Goal: Task Accomplishment & Management: Use online tool/utility

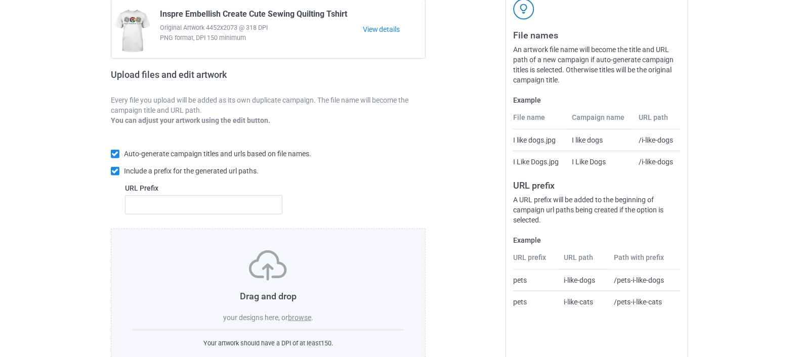
scroll to position [134, 0]
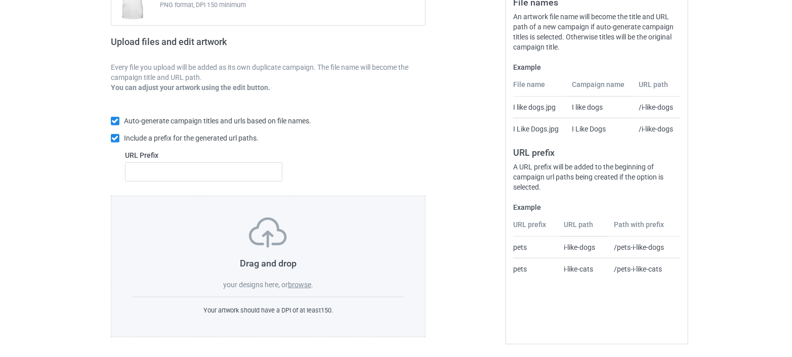
click at [302, 281] on label "browse" at bounding box center [299, 285] width 23 height 8
click at [0, 0] on input "browse" at bounding box center [0, 0] width 0 height 0
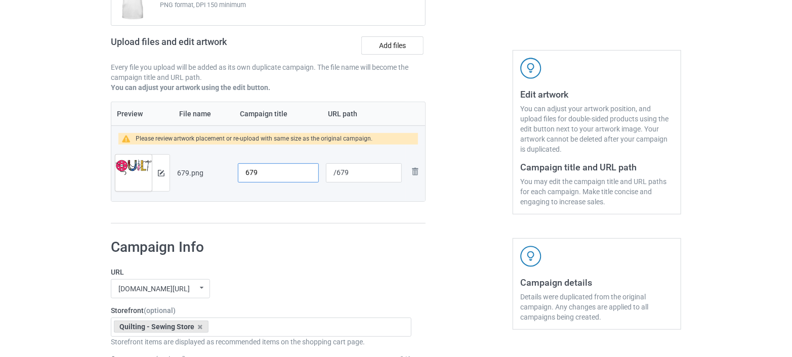
drag, startPoint x: 274, startPoint y: 169, endPoint x: 210, endPoint y: 177, distance: 64.8
click at [210, 177] on tr "Preview and edit artwork 679.png 679 /679 Remove file" at bounding box center [268, 173] width 314 height 57
paste input "Sewing Quilting, Hobby Crafter Gift Shirt"
drag, startPoint x: 273, startPoint y: 172, endPoint x: 193, endPoint y: 182, distance: 80.2
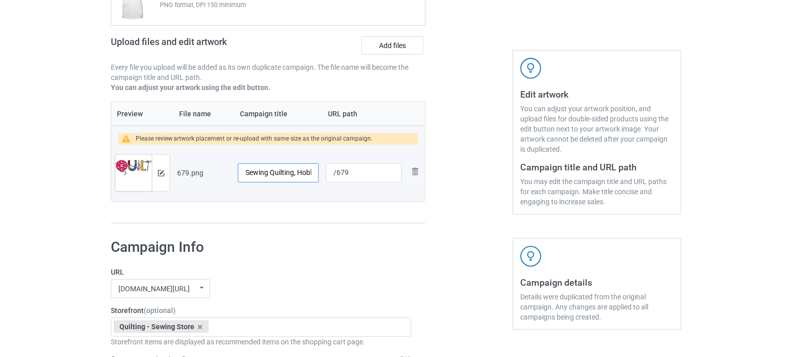
click at [193, 182] on tr "Preview and edit artwork 679.png Sewing Quilting, Hobby Crafter Gift Shirt /679…" at bounding box center [268, 173] width 314 height 57
click at [244, 175] on input "Sewing Quilting, Hobby Crafter Gift Shirt" at bounding box center [278, 172] width 81 height 19
click at [268, 172] on input "Sewing Quilting, Hobby Crafter Gift Shirt" at bounding box center [278, 172] width 81 height 19
click at [288, 176] on input "Quilt Quilting, Hobby Crafter Gift Shirt" at bounding box center [278, 172] width 81 height 19
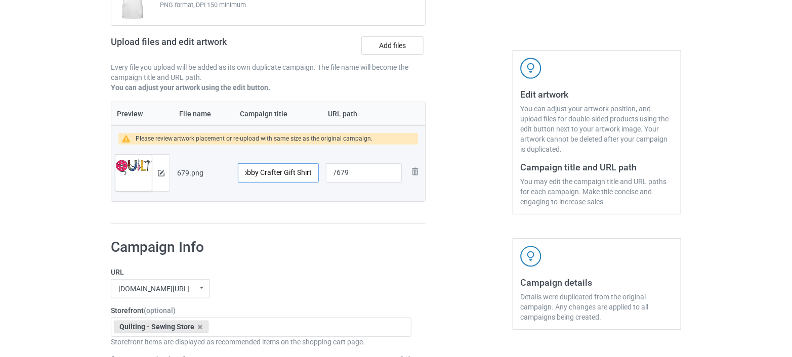
drag, startPoint x: 297, startPoint y: 176, endPoint x: 335, endPoint y: 174, distance: 38.0
click at [335, 174] on tr "Preview and edit artwork 679.png Quilt Quilting Hobby Crafter Gift Shirt /679 R…" at bounding box center [268, 173] width 314 height 57
click at [279, 172] on input "Quilt Quilting Hobby Crafter Gift Shirt" at bounding box center [278, 172] width 81 height 19
drag, startPoint x: 301, startPoint y: 171, endPoint x: 234, endPoint y: 171, distance: 66.8
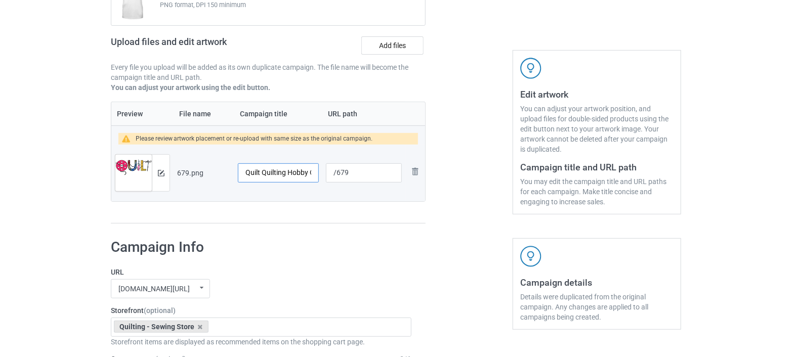
click at [234, 171] on td "Quilt Quilting Hobby Crafter Gift Shirt" at bounding box center [278, 173] width 88 height 57
click at [262, 169] on input "Quilt Quilting Hobby Crafter Gift Shirt" at bounding box center [278, 172] width 81 height 19
drag, startPoint x: 266, startPoint y: 172, endPoint x: 292, endPoint y: 172, distance: 25.8
click at [292, 172] on input "Quilt Quilting Hobby Crafter Gift Shirt" at bounding box center [278, 172] width 81 height 19
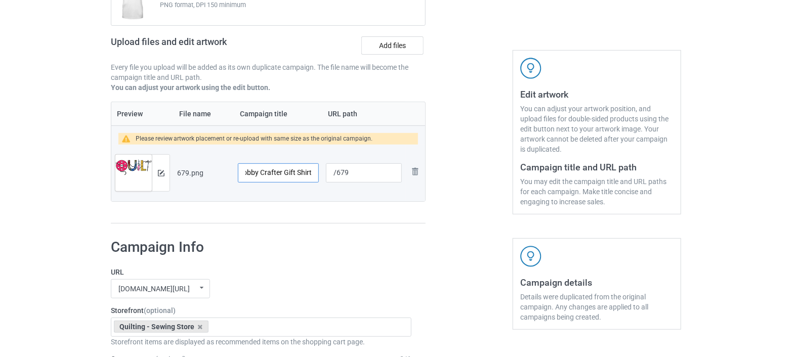
drag, startPoint x: 247, startPoint y: 170, endPoint x: 315, endPoint y: 172, distance: 68.4
click at [315, 172] on input "Quilt Quilting Hobby Crafter Gift Shirt" at bounding box center [278, 172] width 81 height 19
click at [287, 172] on input "Quilt Quilting Hobby Crafter Gift Shirt" at bounding box center [278, 172] width 81 height 19
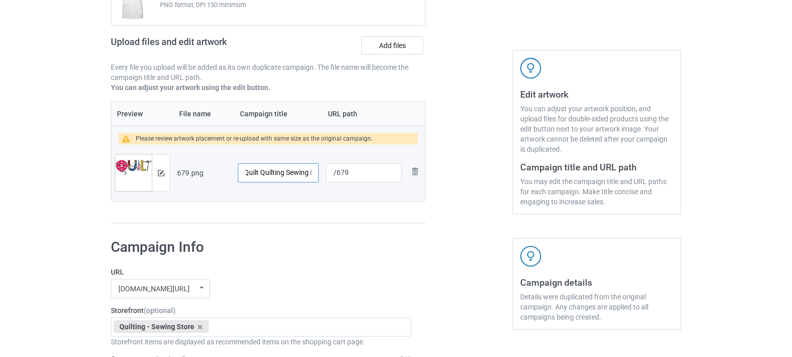
type input "Quilt Quilting Sewing Hobby Crafter Gift Shirt"
drag, startPoint x: 349, startPoint y: 171, endPoint x: 335, endPoint y: 178, distance: 16.1
click at [335, 178] on input "/679" at bounding box center [364, 172] width 76 height 19
type input "/quilt-art-design"
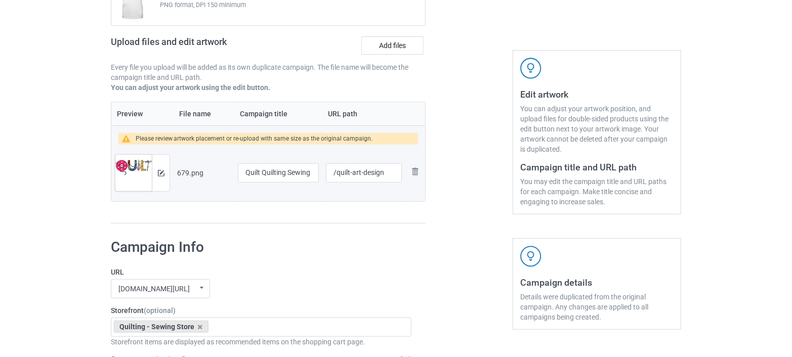
click at [291, 254] on h1 "Campaign Info" at bounding box center [261, 247] width 301 height 18
click at [263, 168] on input "Quilt Quilting Sewing Hobby Crafter Gift Shirt" at bounding box center [278, 172] width 81 height 19
drag, startPoint x: 246, startPoint y: 173, endPoint x: 318, endPoint y: 180, distance: 72.3
click at [318, 180] on td "Quilt Quilting Sewing Hobby Crafter Gift Shirt" at bounding box center [278, 173] width 88 height 57
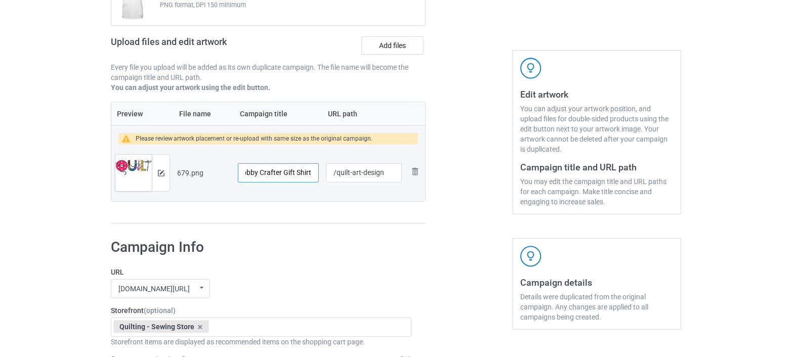
click at [280, 168] on input "Quilt Quilting Sewing Hobby Crafter Gift Shirt" at bounding box center [278, 172] width 81 height 19
click at [162, 173] on img at bounding box center [161, 173] width 7 height 7
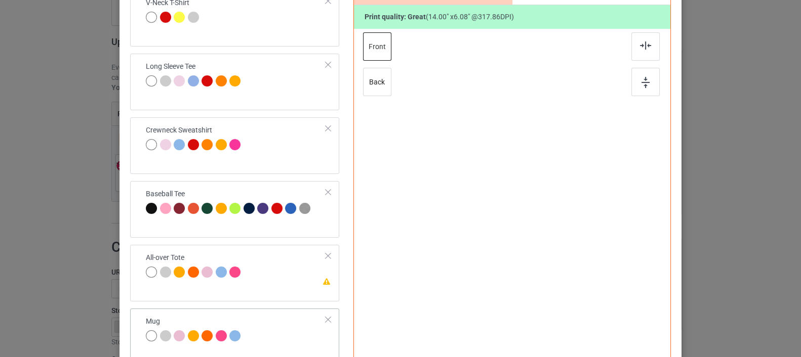
scroll to position [226, 0]
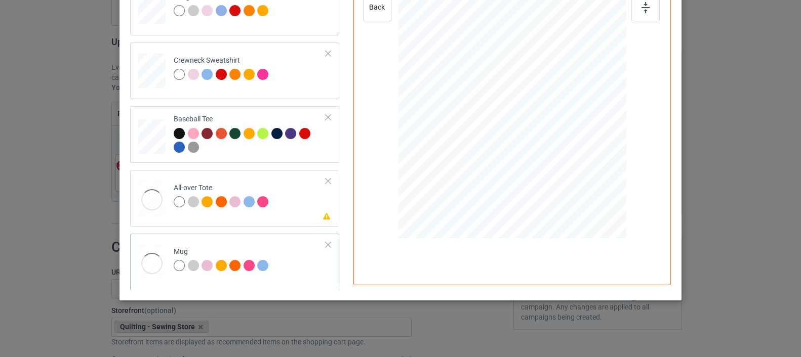
click at [139, 249] on div at bounding box center [152, 263] width 28 height 37
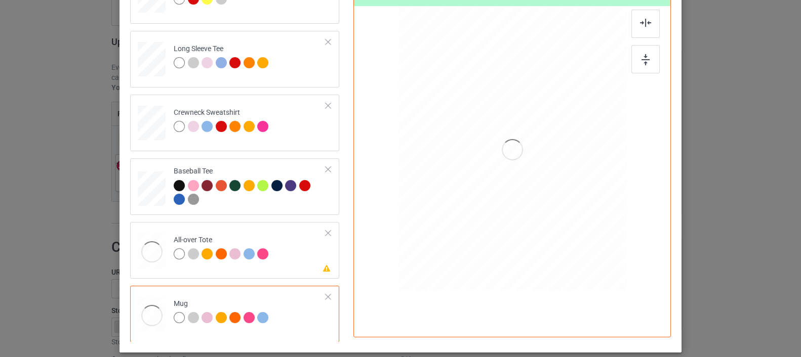
scroll to position [170, 0]
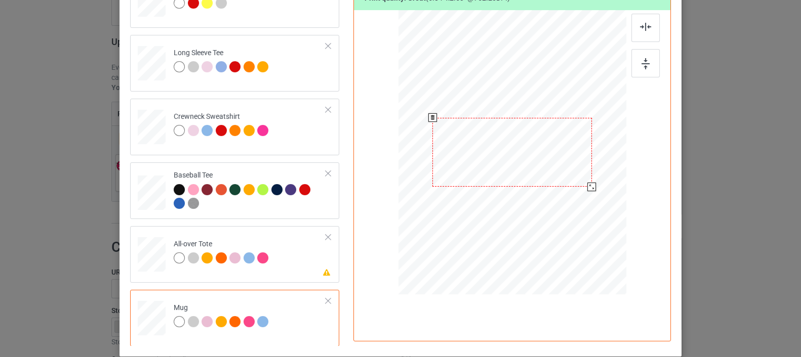
drag, startPoint x: 577, startPoint y: 183, endPoint x: 585, endPoint y: 187, distance: 8.6
click at [587, 187] on div at bounding box center [591, 187] width 9 height 9
click at [146, 254] on div at bounding box center [152, 255] width 28 height 28
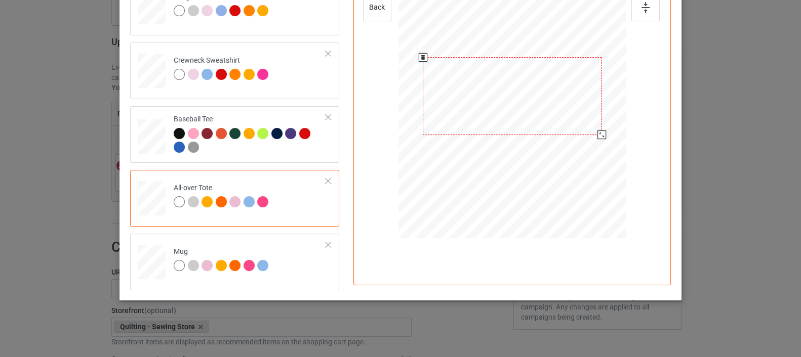
drag, startPoint x: 579, startPoint y: 129, endPoint x: 595, endPoint y: 148, distance: 25.5
click at [595, 148] on div at bounding box center [512, 96] width 228 height 228
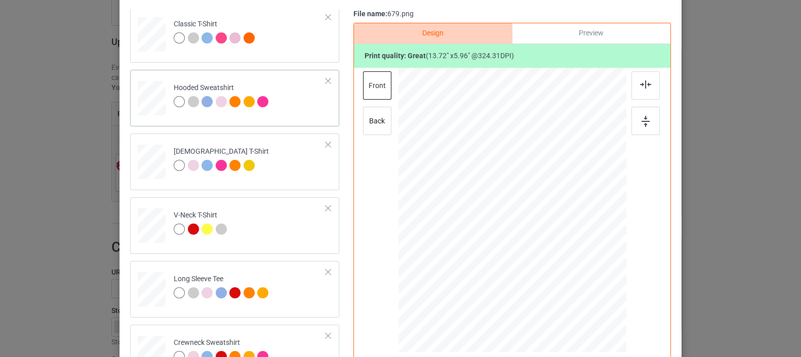
scroll to position [0, 0]
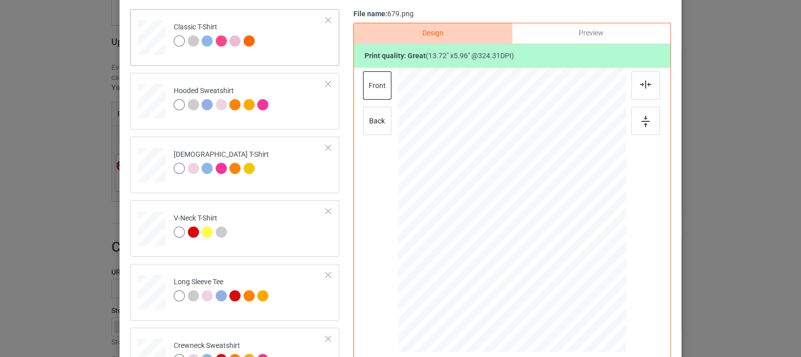
click at [148, 34] on div at bounding box center [152, 34] width 12 height 14
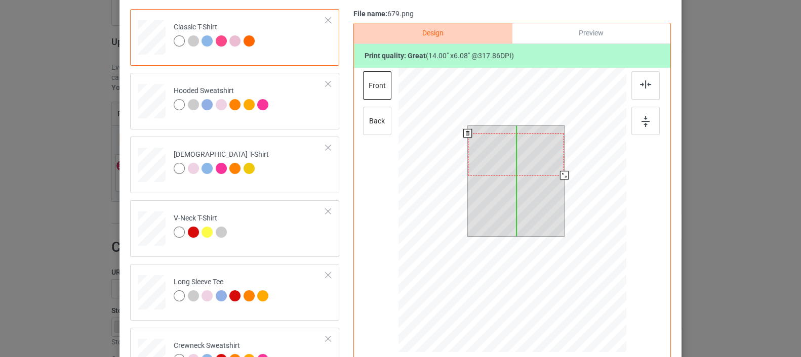
click at [517, 167] on div at bounding box center [516, 155] width 97 height 42
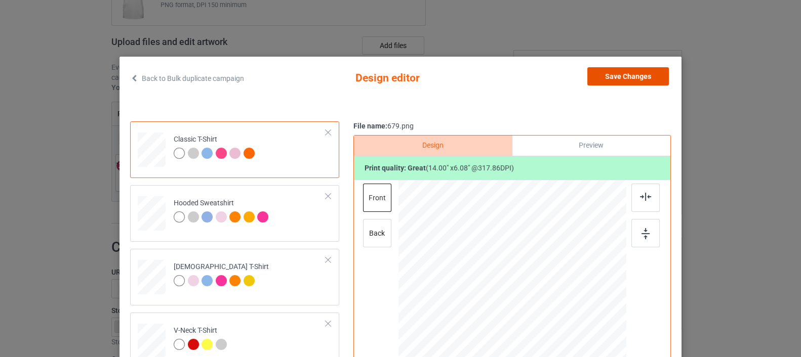
click at [615, 74] on button "Save Changes" at bounding box center [627, 76] width 81 height 18
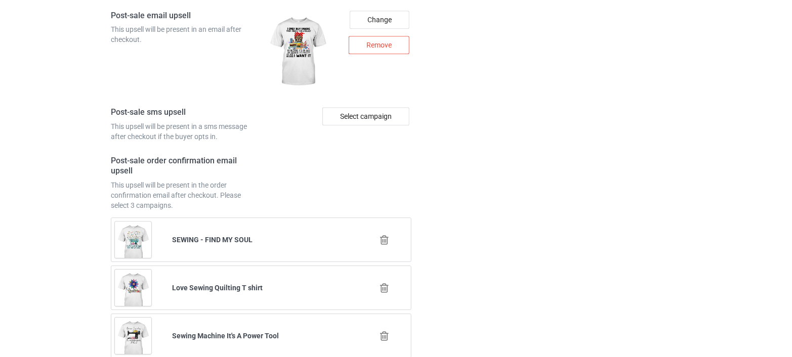
scroll to position [1477, 0]
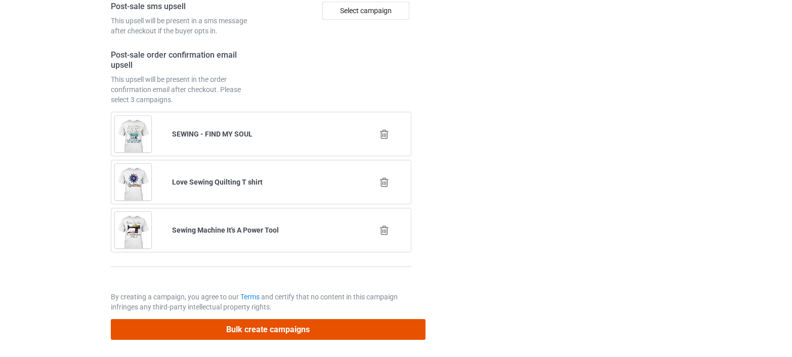
click at [259, 326] on button "Bulk create campaigns" at bounding box center [268, 329] width 315 height 21
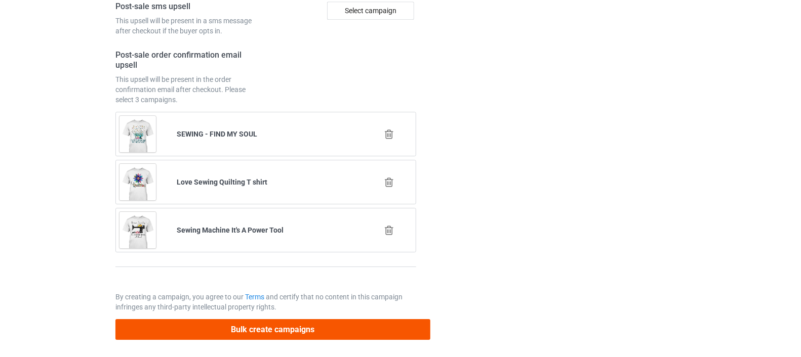
scroll to position [0, 0]
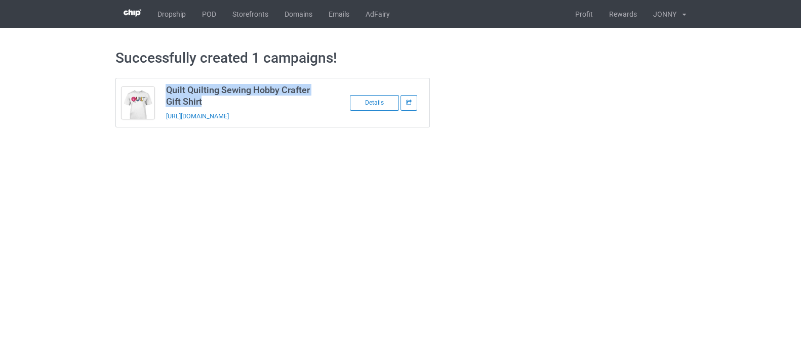
drag, startPoint x: 206, startPoint y: 100, endPoint x: 164, endPoint y: 88, distance: 43.1
click at [164, 88] on td "Quilt Quilting Sewing Hobby Crafter Gift Shirt https://www.teechichi.com/quilt-…" at bounding box center [245, 102] width 171 height 49
copy h3 "Quilt Quilting Sewing Hobby Crafter Gift Shirt"
drag, startPoint x: 295, startPoint y: 115, endPoint x: 163, endPoint y: 119, distance: 131.6
click at [163, 119] on td "Quilt Quilting Sewing Hobby Crafter Gift Shirt https://www.teechichi.com/quilt-…" at bounding box center [245, 102] width 171 height 49
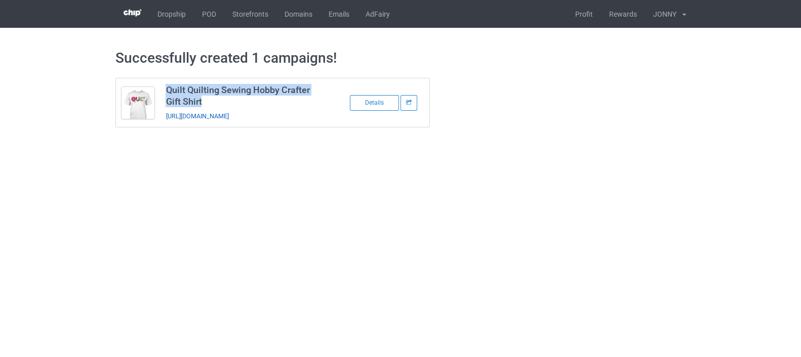
copy link "https://www.teechichi.com/quilt-art-design"
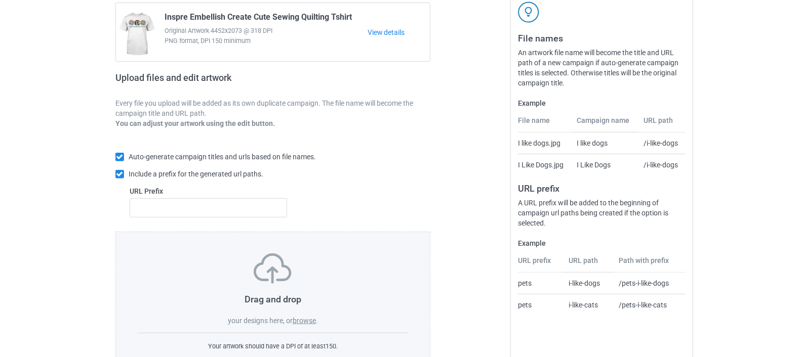
scroll to position [134, 0]
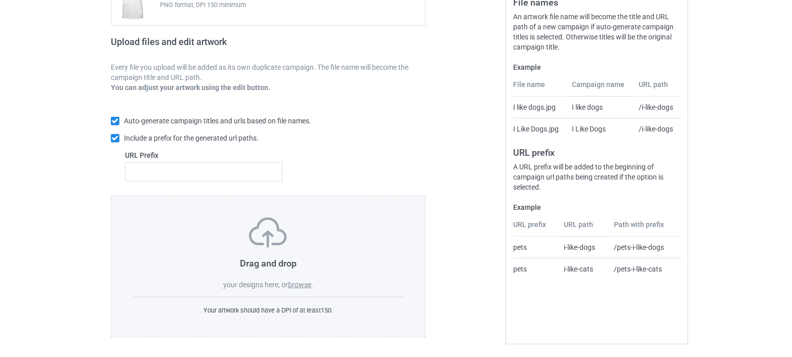
click at [296, 283] on label "browse" at bounding box center [299, 285] width 23 height 8
click at [0, 0] on input "browse" at bounding box center [0, 0] width 0 height 0
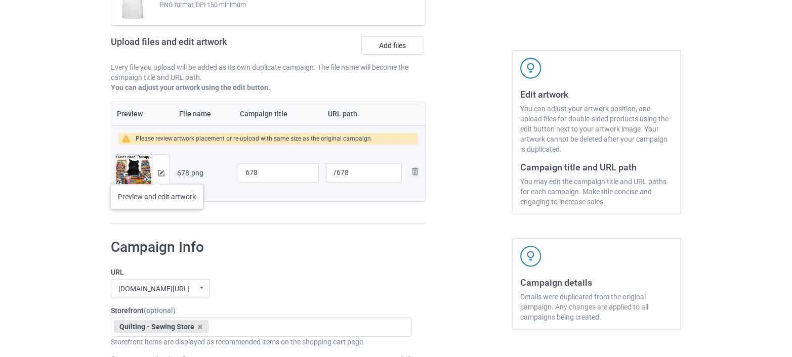
click at [157, 174] on div at bounding box center [161, 173] width 18 height 36
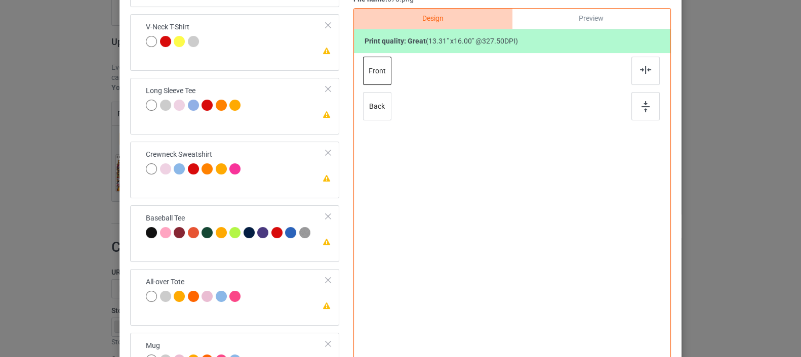
scroll to position [226, 0]
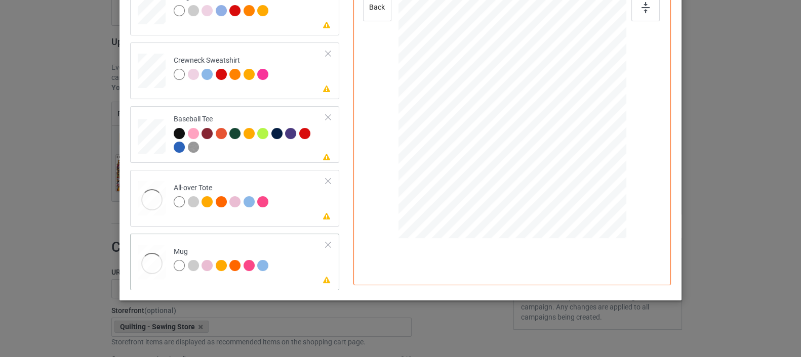
click at [145, 240] on td at bounding box center [153, 260] width 30 height 44
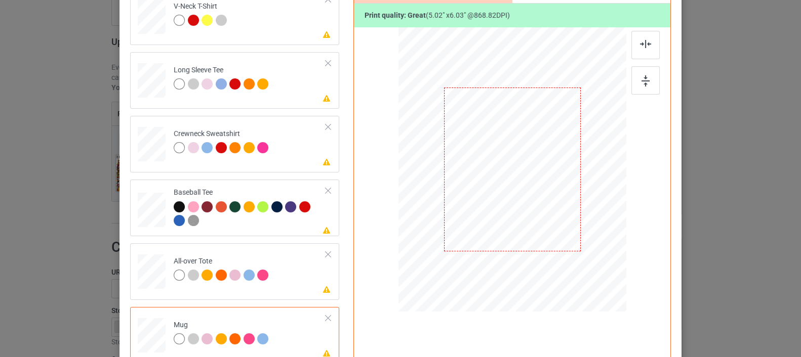
scroll to position [170, 0]
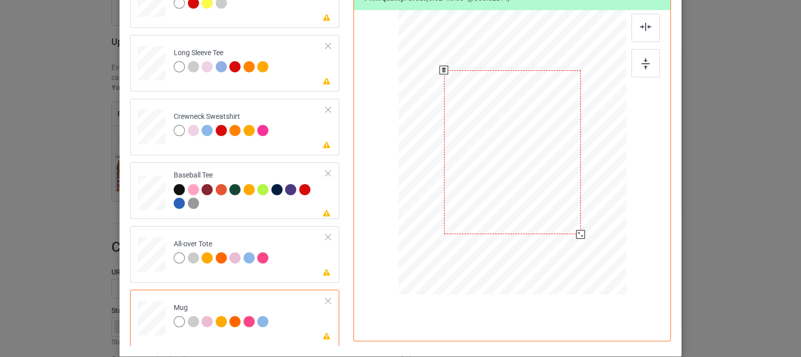
click at [498, 171] on div at bounding box center [512, 152] width 137 height 164
drag, startPoint x: 576, startPoint y: 232, endPoint x: 544, endPoint y: 191, distance: 51.9
click at [544, 191] on div at bounding box center [546, 193] width 9 height 9
drag, startPoint x: 516, startPoint y: 150, endPoint x: 576, endPoint y: 150, distance: 60.7
click at [576, 150] on div at bounding box center [573, 151] width 69 height 83
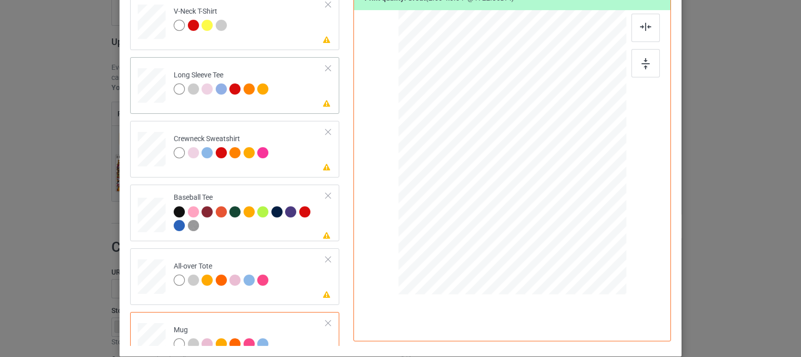
scroll to position [172, 0]
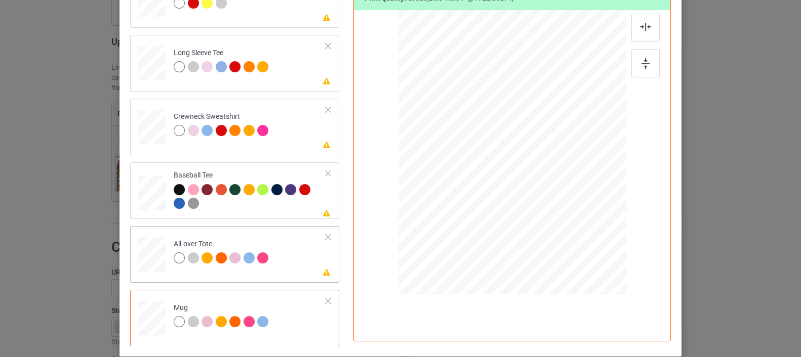
click at [143, 251] on div at bounding box center [152, 255] width 28 height 28
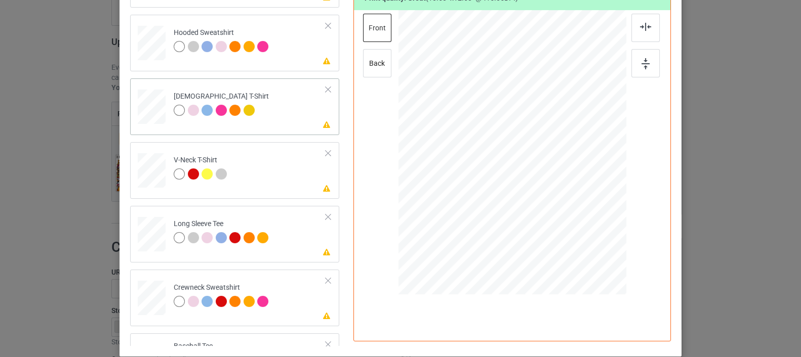
scroll to position [0, 0]
click at [148, 41] on div at bounding box center [152, 41] width 10 height 12
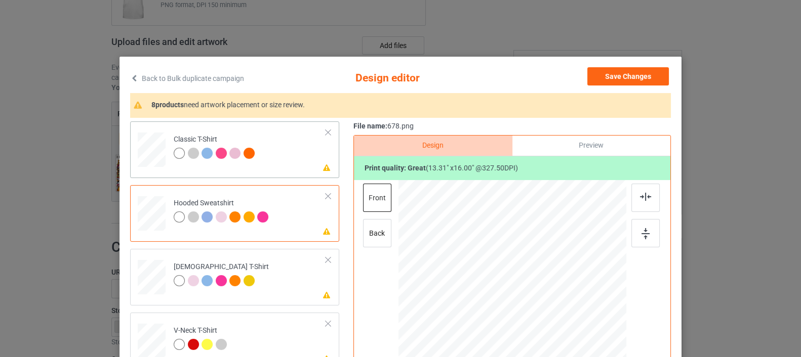
click at [146, 151] on div at bounding box center [152, 147] width 12 height 14
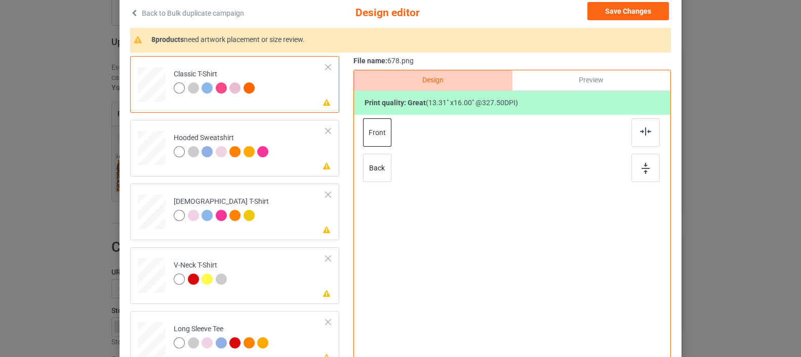
scroll to position [169, 0]
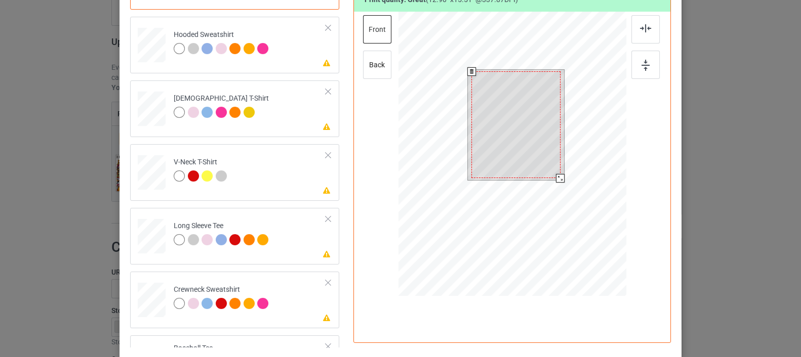
click at [556, 177] on div at bounding box center [560, 178] width 9 height 9
drag, startPoint x: 544, startPoint y: 167, endPoint x: 544, endPoint y: 161, distance: 5.6
click at [544, 161] on div at bounding box center [515, 123] width 89 height 107
click at [546, 157] on div at bounding box center [515, 126] width 89 height 107
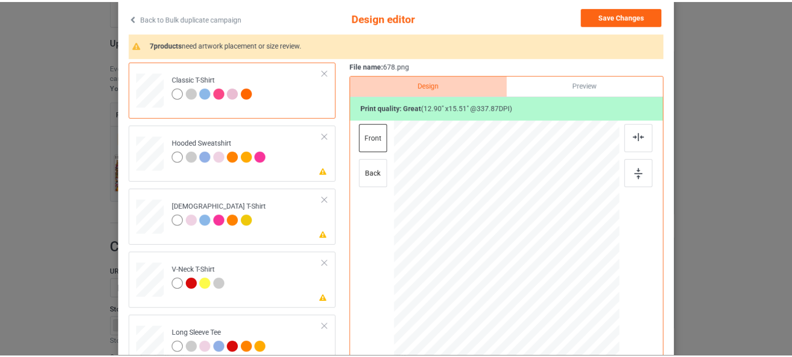
scroll to position [56, 0]
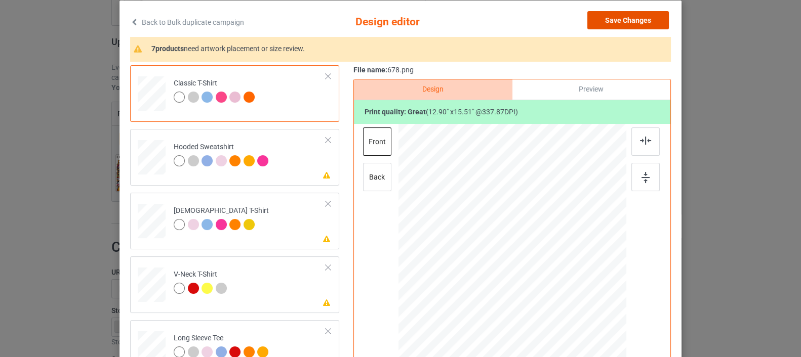
click at [618, 18] on button "Save Changes" at bounding box center [627, 20] width 81 height 18
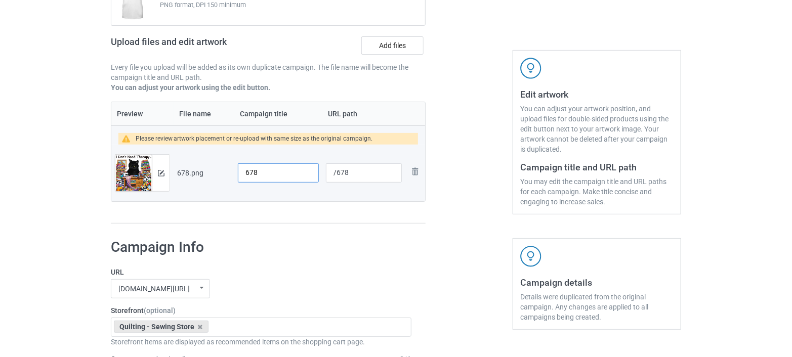
drag, startPoint x: 271, startPoint y: 173, endPoint x: 219, endPoint y: 178, distance: 52.9
click at [219, 178] on tr "Preview and edit artwork 678.png 678 /678 Remove file" at bounding box center [268, 173] width 314 height 57
paste input "Funny Cat Quilting Sewing Sayings"
type input "Funny Cat Quilting Sewing Sayings I Need More Fabric"
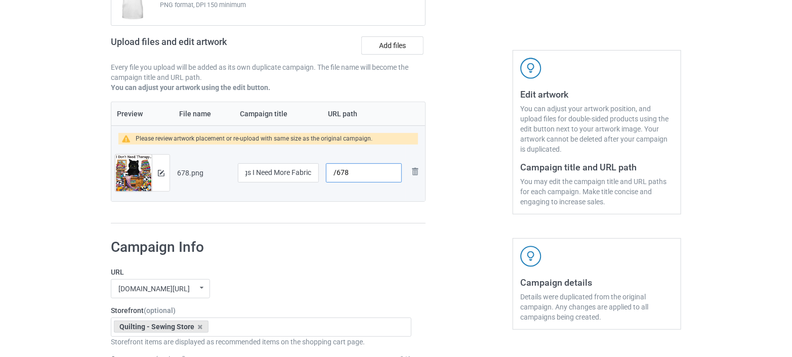
scroll to position [0, 0]
drag, startPoint x: 354, startPoint y: 171, endPoint x: 335, endPoint y: 182, distance: 22.7
click at [335, 182] on div "/678" at bounding box center [364, 172] width 76 height 19
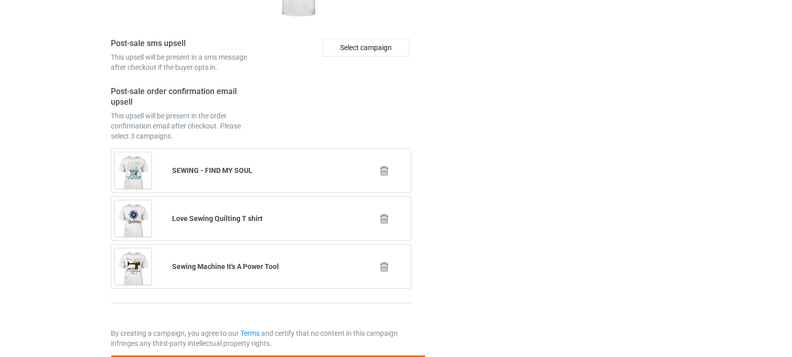
scroll to position [1486, 0]
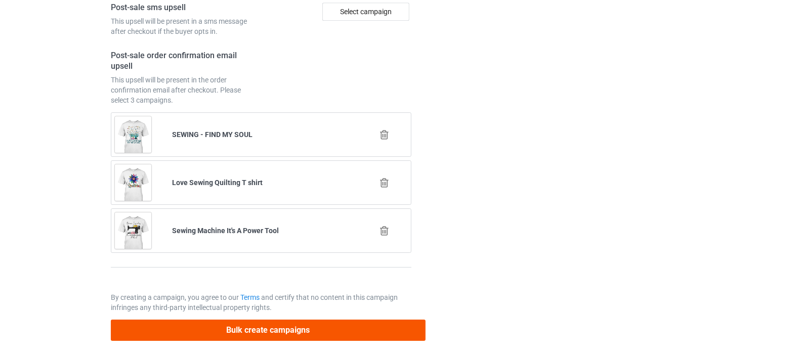
type input "/need-more-fabric-black-cat"
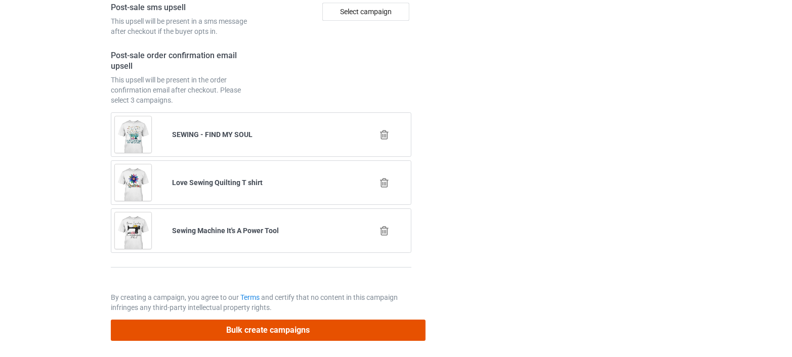
click at [252, 330] on button "Bulk create campaigns" at bounding box center [268, 330] width 315 height 21
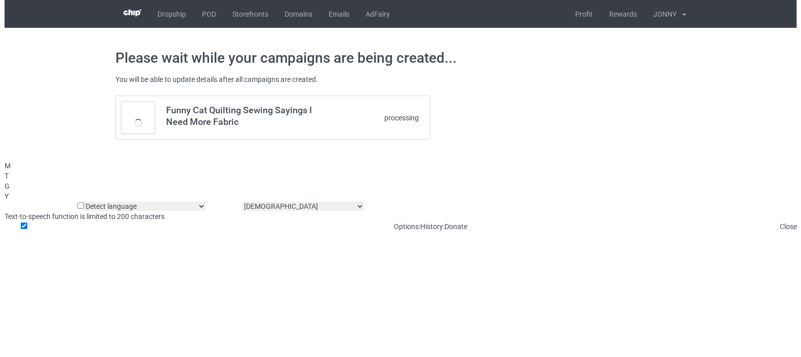
scroll to position [0, 0]
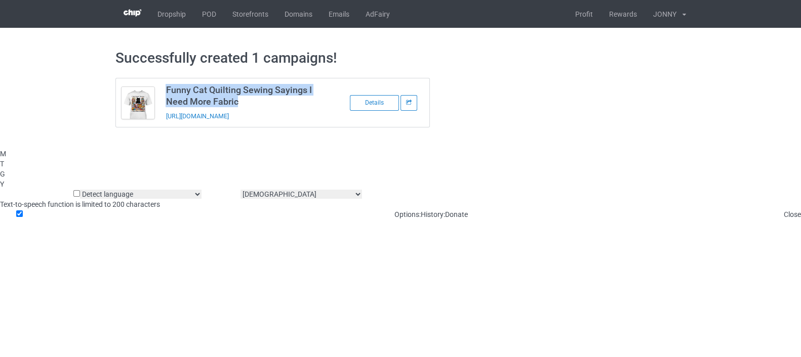
drag, startPoint x: 240, startPoint y: 99, endPoint x: 164, endPoint y: 90, distance: 76.5
click at [164, 90] on td "Funny Cat Quilting Sewing Sayings I Need More Fabric [URL][DOMAIN_NAME]" at bounding box center [245, 102] width 171 height 49
copy h3 "Funny Cat Quilting Sewing Sayings I Need More Fabric"
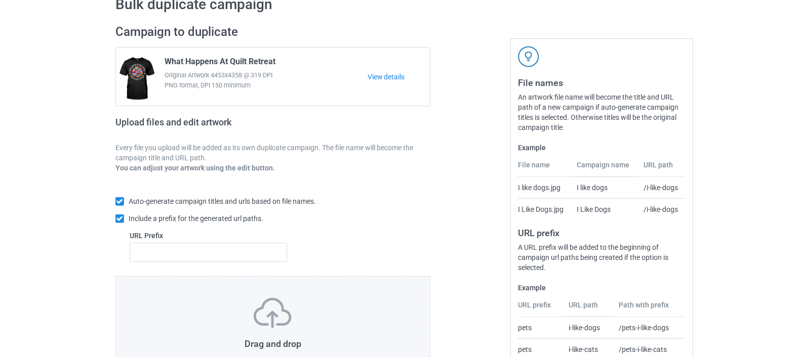
scroll to position [134, 0]
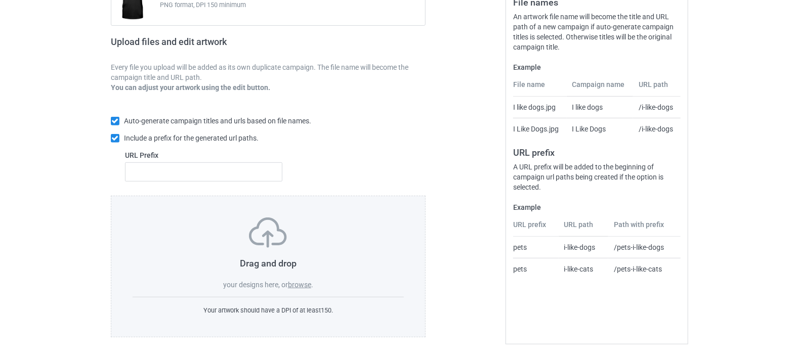
click at [297, 284] on label "browse" at bounding box center [299, 285] width 23 height 8
click at [0, 0] on input "browse" at bounding box center [0, 0] width 0 height 0
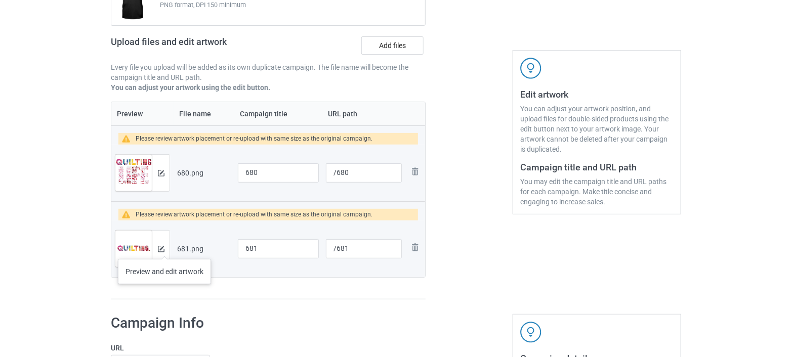
click at [164, 249] on div at bounding box center [161, 249] width 18 height 36
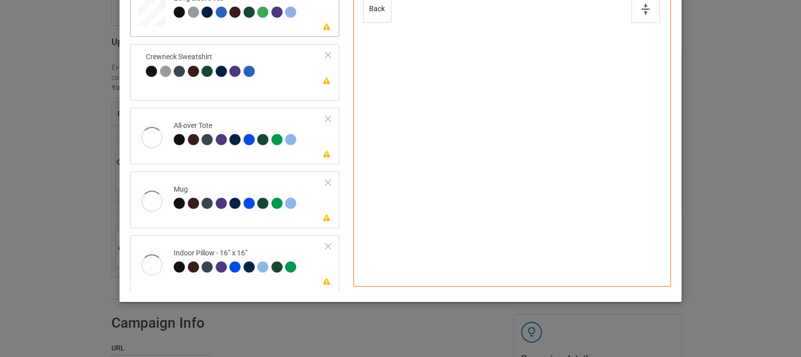
scroll to position [226, 0]
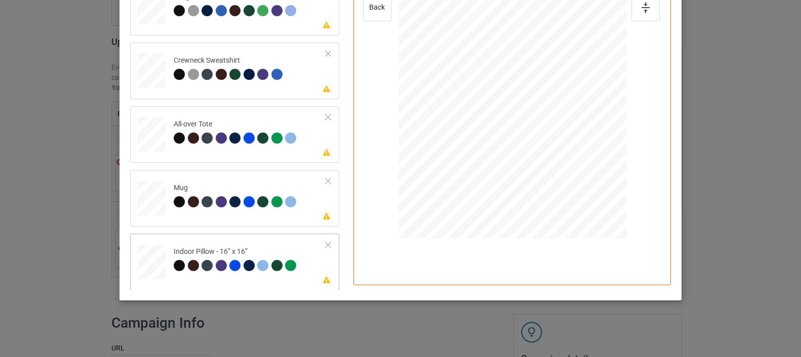
click at [168, 239] on td "Please review artwork placement Indoor Pillow - 16” x 16”" at bounding box center [249, 260] width 163 height 44
drag, startPoint x: 576, startPoint y: 147, endPoint x: 588, endPoint y: 170, distance: 25.6
click at [588, 170] on div at bounding box center [512, 96] width 228 height 227
click at [566, 135] on div at bounding box center [512, 97] width 228 height 287
drag, startPoint x: 574, startPoint y: 148, endPoint x: 566, endPoint y: 123, distance: 26.1
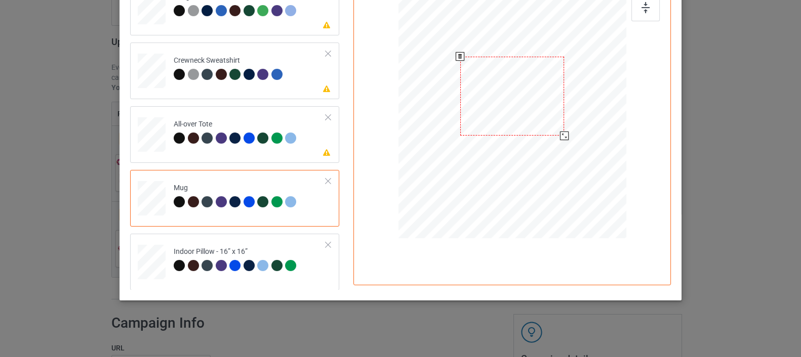
click at [566, 123] on div at bounding box center [512, 96] width 228 height 95
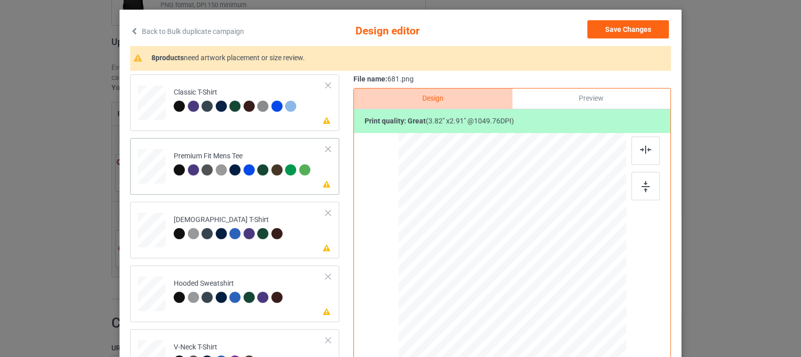
scroll to position [0, 0]
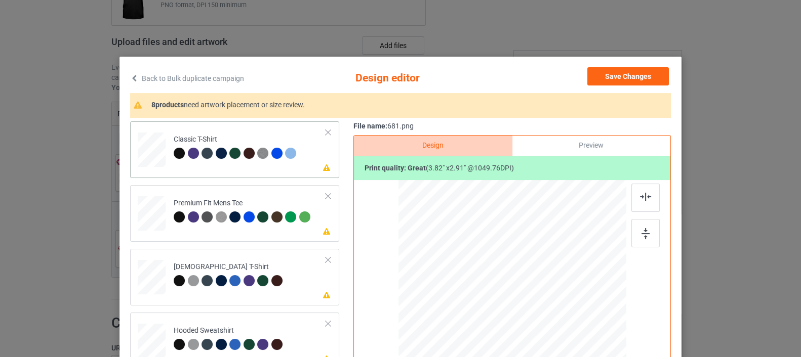
click at [149, 146] on div at bounding box center [152, 147] width 12 height 14
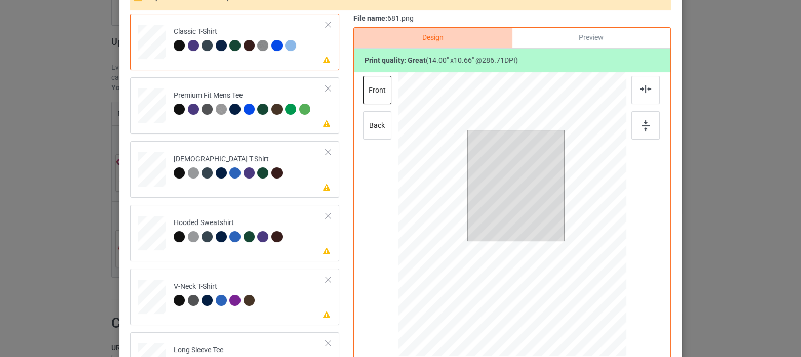
scroll to position [112, 0]
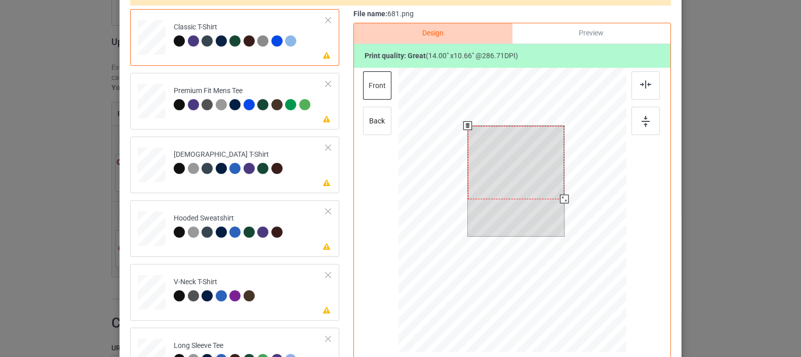
click at [506, 185] on div at bounding box center [516, 162] width 97 height 73
drag, startPoint x: 560, startPoint y: 201, endPoint x: 555, endPoint y: 197, distance: 6.8
click at [555, 197] on div at bounding box center [558, 195] width 9 height 9
click at [506, 193] on div at bounding box center [515, 165] width 85 height 65
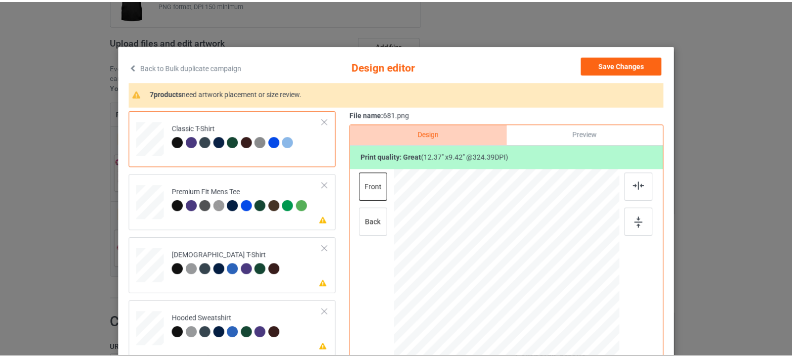
scroll to position [0, 0]
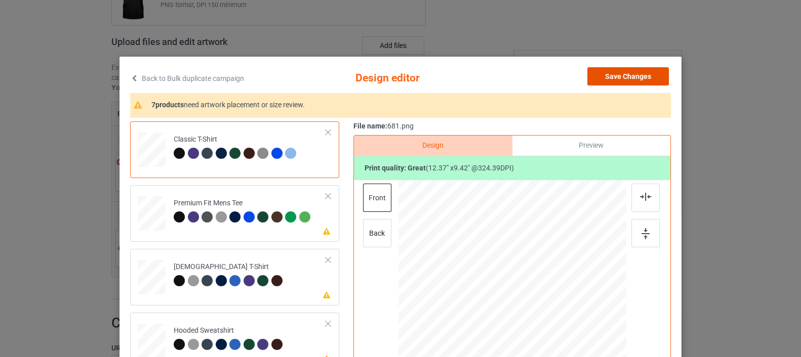
click at [610, 75] on button "Save Changes" at bounding box center [627, 76] width 81 height 18
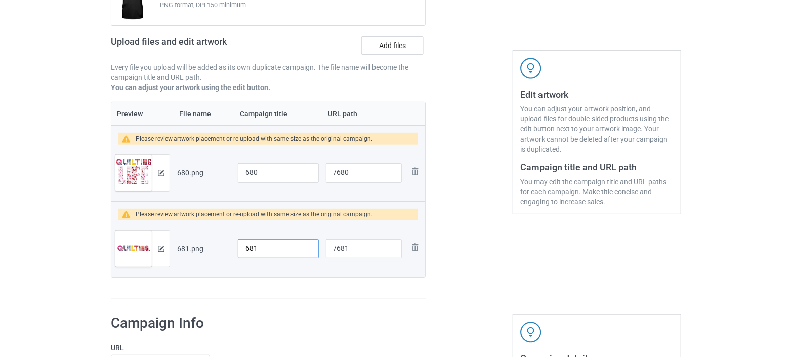
drag, startPoint x: 272, startPoint y: 248, endPoint x: 228, endPoint y: 252, distance: 43.7
click at [228, 252] on tr "Preview and edit artwork 681.png 681 /681 Remove file" at bounding box center [268, 249] width 314 height 57
paste input "Funny Quilting for Women Sorry Can't Quilting Bye T-Shirt"
drag, startPoint x: 287, startPoint y: 249, endPoint x: 203, endPoint y: 253, distance: 84.1
click at [203, 253] on tr "Preview and edit artwork 681.png Funny Quilting for Women Sorry Can't Quilting …" at bounding box center [268, 249] width 314 height 57
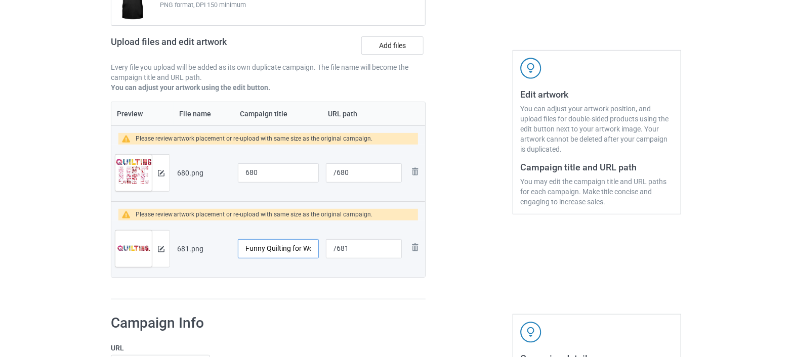
click at [285, 248] on input "Funny Quilting for Women Sorry Can't Quilting Bye T-Shirt" at bounding box center [278, 248] width 81 height 19
click at [268, 245] on input "Funny Quilting for Women Sorry Can't Quilting Bye T-Shirt" at bounding box center [278, 248] width 81 height 19
click at [284, 249] on input "Funny Sewing Quilting for Women Sorry Can't Quilting Bye T-Shirt" at bounding box center [278, 248] width 81 height 19
type input "Funny Sewing Quilting for Women Sorry Can't Quilting Bye T-Shirt"
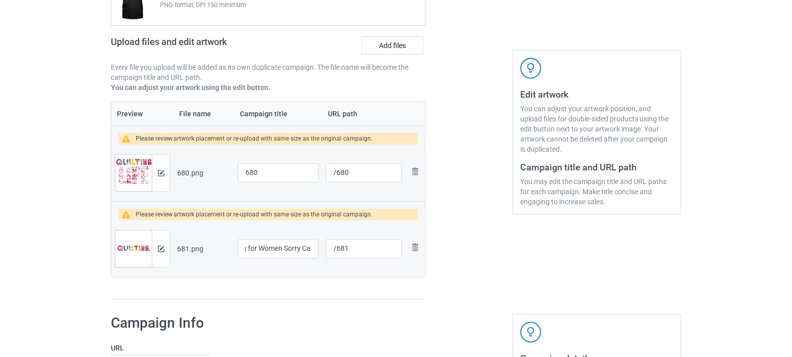
scroll to position [0, 0]
click at [282, 248] on input "Funny Sewing Quilting for Women Sorry Can't Quilting Bye T-Shirt" at bounding box center [278, 248] width 81 height 19
drag, startPoint x: 279, startPoint y: 248, endPoint x: 345, endPoint y: 249, distance: 65.3
click at [345, 249] on tr "Preview and edit artwork 681.png Funny Sewing Quilting for Women Sorry Can't Qu…" at bounding box center [268, 249] width 314 height 57
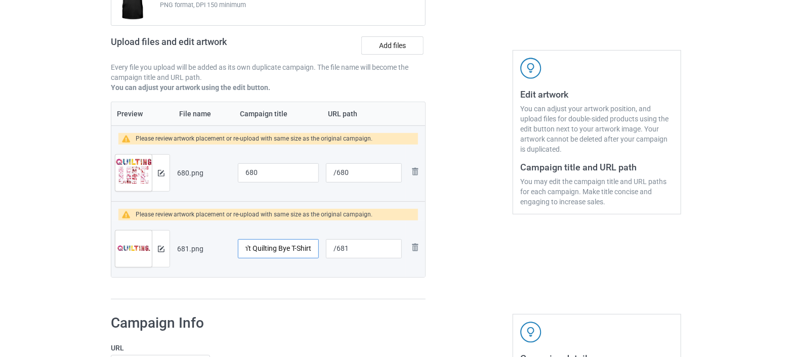
click at [285, 250] on input "Funny Sewing Quilting for Women Sorry Can't Quilting Bye T-Shirt" at bounding box center [278, 248] width 81 height 19
drag, startPoint x: 304, startPoint y: 251, endPoint x: 289, endPoint y: 250, distance: 14.7
click at [289, 250] on input "Funny Sewing Quilting for Women Sorry Can't Quilting Bye T-Shirt" at bounding box center [278, 248] width 81 height 19
drag, startPoint x: 368, startPoint y: 250, endPoint x: 330, endPoint y: 253, distance: 38.0
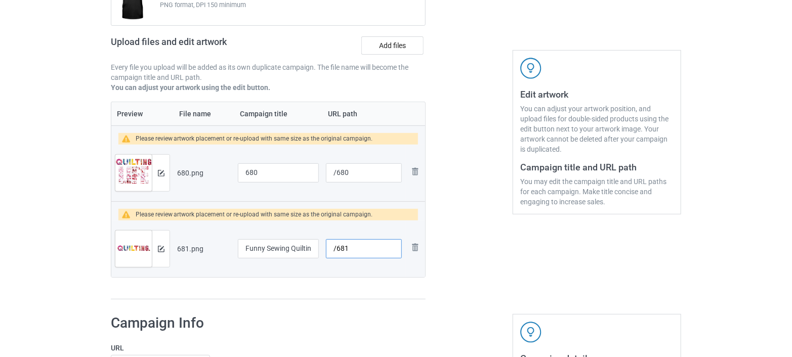
click at [330, 253] on input "/681" at bounding box center [364, 248] width 76 height 19
paste input "sorry can't quilting bye"
click at [384, 246] on input "/sorry can't quilting bye" at bounding box center [364, 248] width 76 height 19
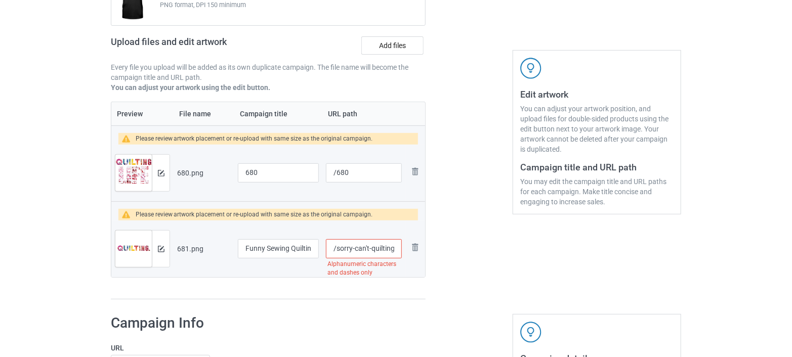
click at [354, 251] on input "/sorry-can't-quilting-bye" at bounding box center [364, 248] width 76 height 19
drag, startPoint x: 341, startPoint y: 251, endPoint x: 398, endPoint y: 251, distance: 57.2
click at [398, 251] on input "/sorry-can't-quilting-bye" at bounding box center [364, 248] width 76 height 19
click at [381, 245] on input "/sorry-can't-quilting-bye" at bounding box center [364, 248] width 76 height 19
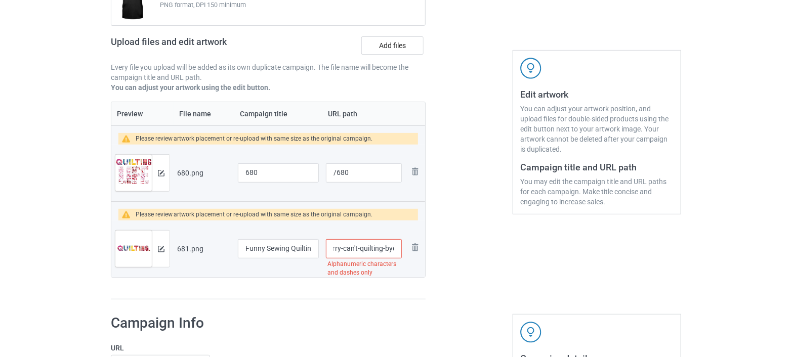
click at [348, 250] on input "/sorry-can't-quilting-bye" at bounding box center [364, 248] width 76 height 19
click at [364, 246] on input "/sorry-can't-quilting-bye" at bounding box center [364, 248] width 76 height 19
type input "/sorry-cant-quilting-bye"
click at [475, 266] on div at bounding box center [469, 122] width 73 height 370
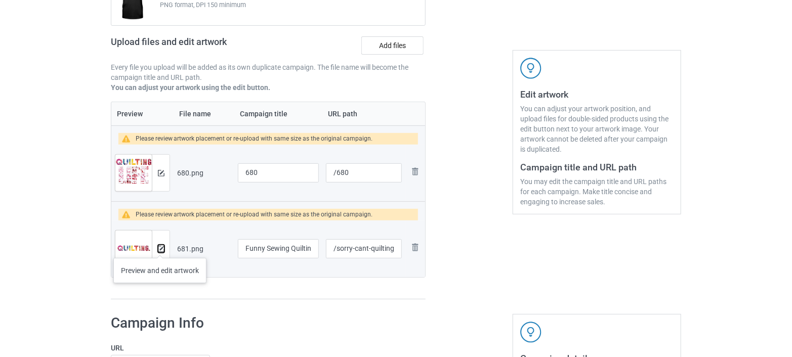
click at [160, 248] on img at bounding box center [161, 249] width 7 height 7
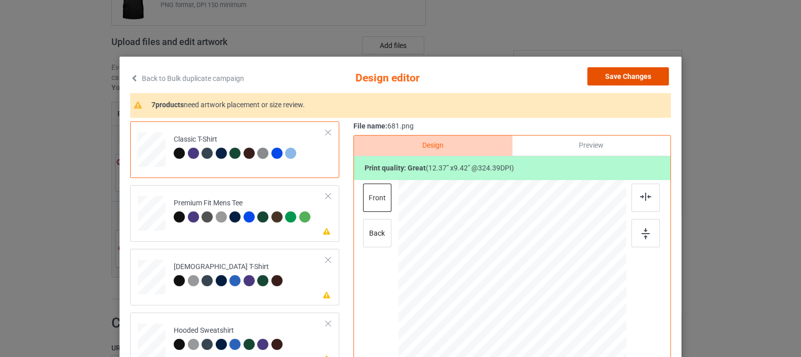
click at [611, 74] on button "Save Changes" at bounding box center [627, 76] width 81 height 18
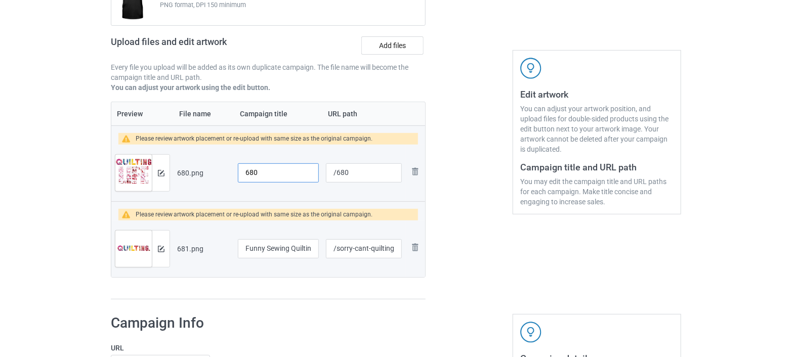
drag, startPoint x: 272, startPoint y: 169, endPoint x: 242, endPoint y: 173, distance: 30.1
click at [242, 173] on input "680" at bounding box center [278, 172] width 81 height 19
paste input "cool sewing quilting for women quilting life designs"
drag, startPoint x: 312, startPoint y: 172, endPoint x: 226, endPoint y: 172, distance: 86.0
click at [226, 172] on tr "Preview and edit artwork 680.png cool sewing quilting for women quilting life d…" at bounding box center [268, 173] width 314 height 57
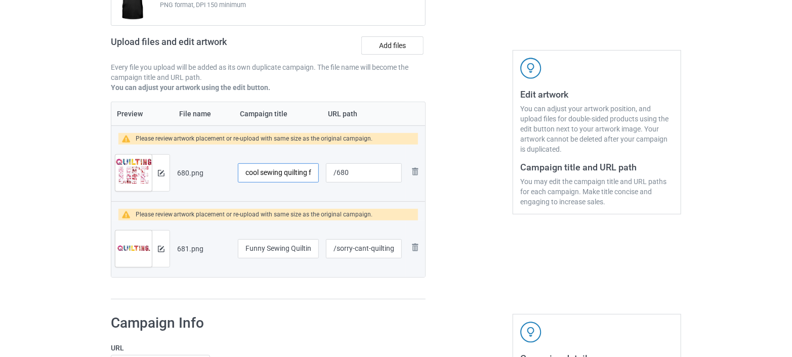
click at [247, 171] on input "cool sewing quilting for women quilting life designs" at bounding box center [278, 172] width 81 height 19
click at [249, 174] on input "cool sewing quilting for women quilting life designs" at bounding box center [278, 172] width 81 height 19
click at [261, 175] on input "Cool sewing quilting for women quilting life designs" at bounding box center [278, 172] width 81 height 19
click at [286, 174] on input "Cool Sewing quilting for women quilting life designs" at bounding box center [278, 172] width 81 height 19
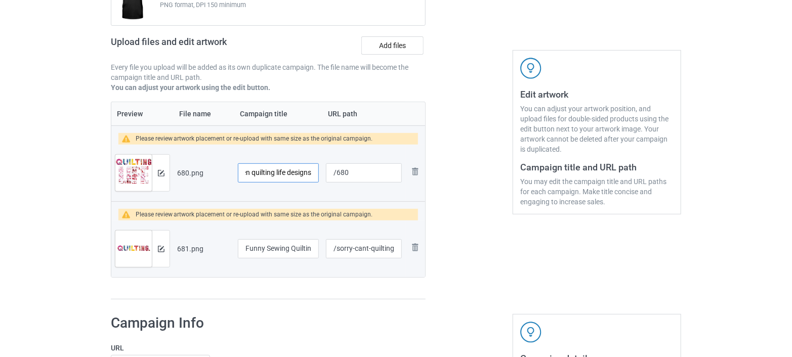
drag, startPoint x: 303, startPoint y: 171, endPoint x: 313, endPoint y: 171, distance: 10.1
click at [313, 171] on input "Cool Sewing Quilting for women quilting life designs" at bounding box center [278, 172] width 81 height 19
click at [283, 174] on input "Cool Sewing Quilting for women quilting life designs" at bounding box center [278, 172] width 81 height 19
click at [286, 174] on input "Cool Sewing Quilting for women quilting life designs" at bounding box center [278, 172] width 81 height 19
click at [276, 171] on input "Cool Sewing Quilting for women quilting life Designs" at bounding box center [278, 172] width 81 height 19
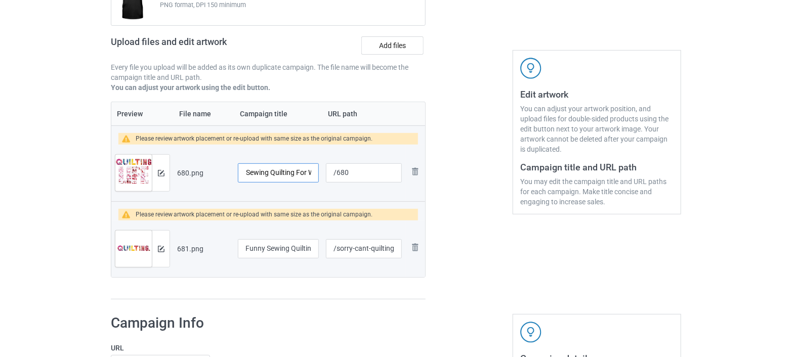
scroll to position [0, 104]
drag, startPoint x: 290, startPoint y: 168, endPoint x: 320, endPoint y: 171, distance: 30.5
click at [320, 171] on td "Cool Sewing Quilting For Women Quilting Life Designs" at bounding box center [278, 173] width 88 height 57
click at [256, 171] on input "Cool Sewing Quilting For Women Quilting Life Designs" at bounding box center [278, 172] width 81 height 19
drag, startPoint x: 247, startPoint y: 170, endPoint x: 312, endPoint y: 174, distance: 65.5
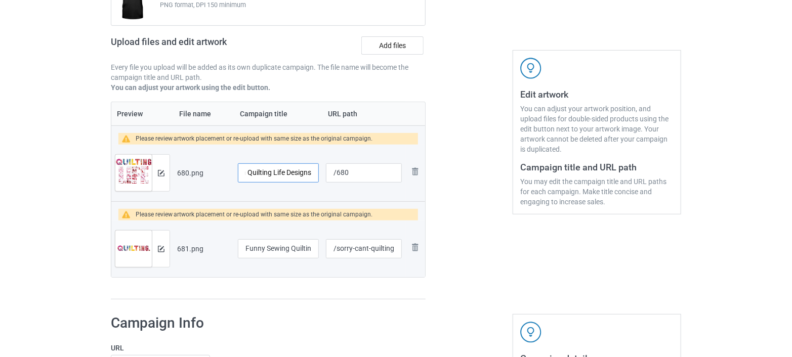
click at [312, 174] on input "Cool Sewing Quilting For Women Quilting Life Designs" at bounding box center [278, 172] width 81 height 19
type input "Cool Sewing Quilting For Women Quilting Life Designs"
drag, startPoint x: 360, startPoint y: 168, endPoint x: 332, endPoint y: 178, distance: 30.1
click at [332, 178] on input "/680" at bounding box center [364, 172] width 76 height 19
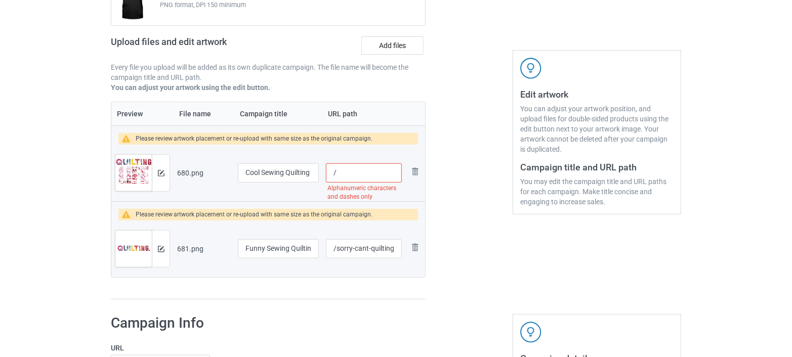
paste input "quilting life designs"
click at [372, 175] on input "/quilting life designs" at bounding box center [364, 172] width 76 height 19
click at [369, 171] on input "/quilting life designs" at bounding box center [364, 172] width 76 height 19
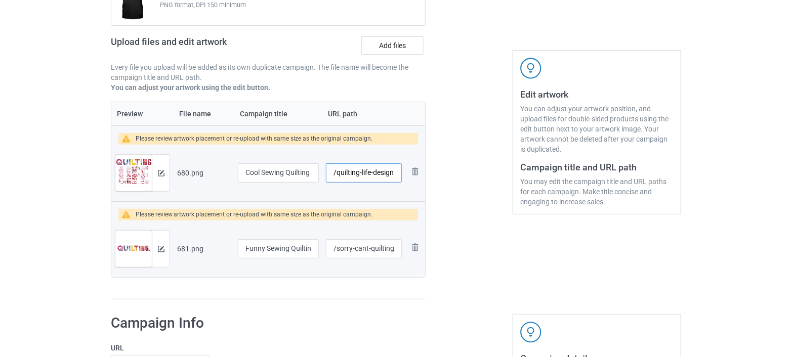
type input "/quilting-life-designs"
click at [470, 185] on div at bounding box center [469, 122] width 73 height 370
click at [160, 174] on img at bounding box center [161, 173] width 7 height 7
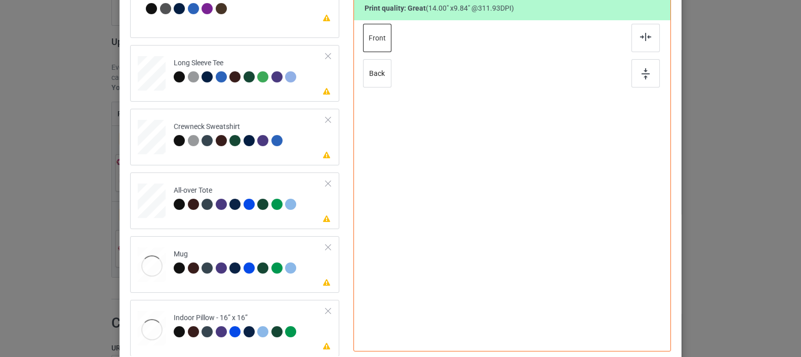
scroll to position [226, 0]
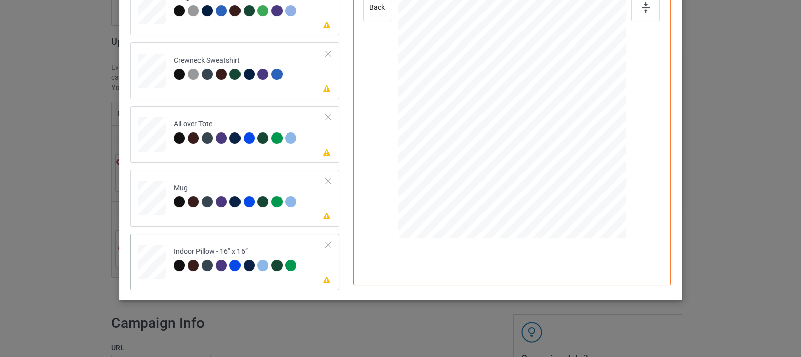
click at [146, 264] on div at bounding box center [152, 263] width 28 height 28
drag, startPoint x: 576, startPoint y: 145, endPoint x: 588, endPoint y: 167, distance: 25.4
click at [588, 167] on div at bounding box center [512, 96] width 228 height 227
click at [152, 199] on div at bounding box center [152, 199] width 28 height 12
drag, startPoint x: 576, startPoint y: 146, endPoint x: 565, endPoint y: 129, distance: 20.5
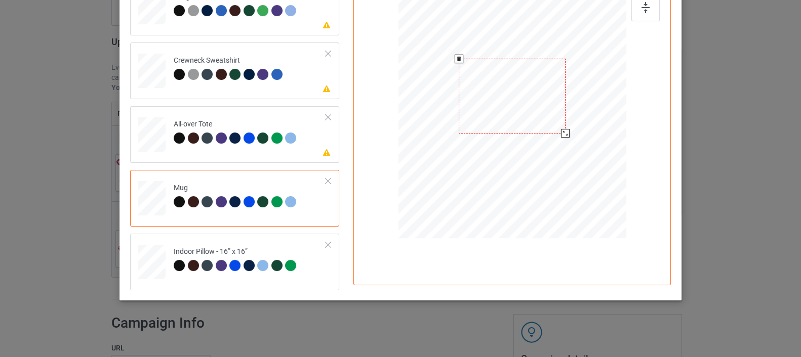
click at [565, 129] on div at bounding box center [512, 96] width 228 height 95
click at [152, 139] on div at bounding box center [152, 135] width 28 height 28
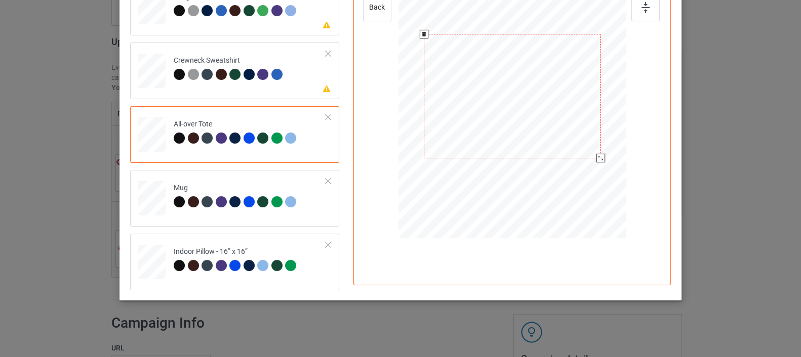
drag, startPoint x: 590, startPoint y: 160, endPoint x: 591, endPoint y: 165, distance: 5.1
click at [591, 165] on div at bounding box center [512, 96] width 228 height 228
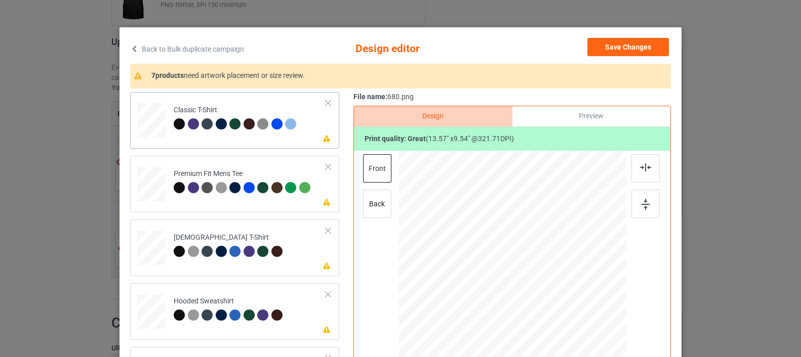
scroll to position [0, 0]
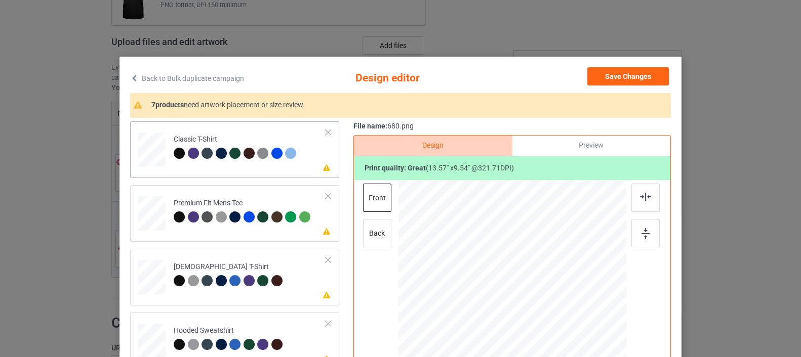
click at [148, 150] on div at bounding box center [152, 147] width 12 height 14
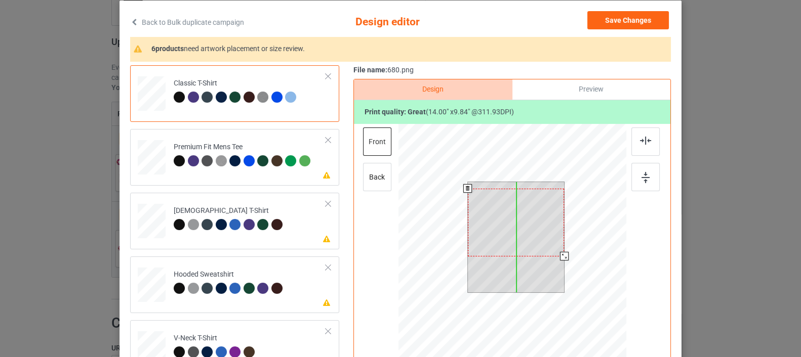
drag, startPoint x: 527, startPoint y: 230, endPoint x: 527, endPoint y: 236, distance: 6.1
click at [527, 236] on div at bounding box center [516, 223] width 97 height 68
click at [557, 256] on div at bounding box center [560, 254] width 9 height 9
click at [538, 248] on div at bounding box center [516, 219] width 90 height 63
click at [539, 248] on div at bounding box center [518, 221] width 90 height 63
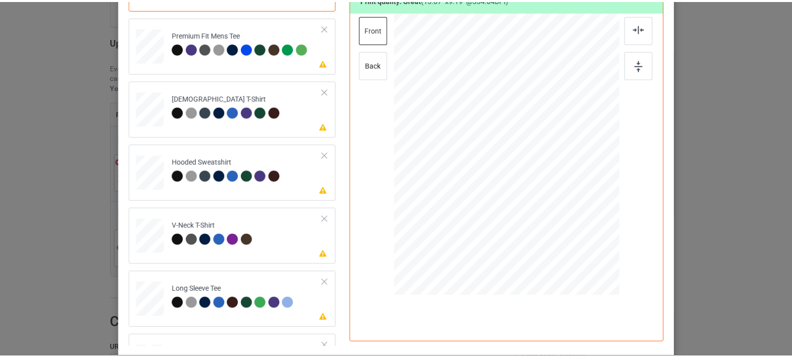
scroll to position [0, 0]
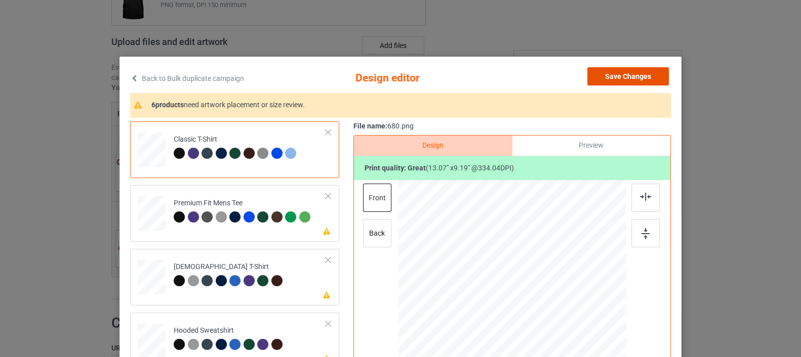
click at [616, 69] on button "Save Changes" at bounding box center [627, 76] width 81 height 18
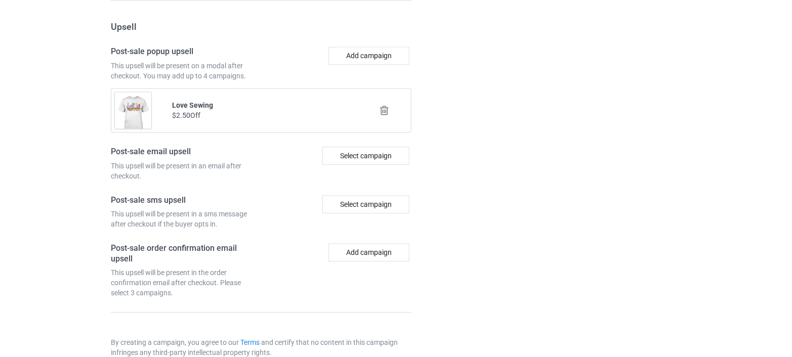
scroll to position [1075, 0]
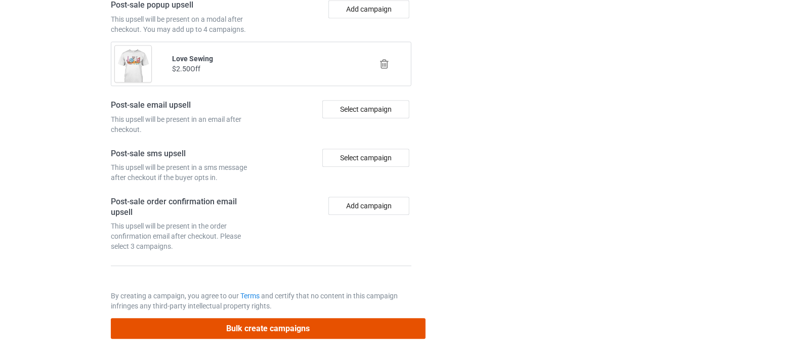
click at [253, 324] on button "Bulk create campaigns" at bounding box center [268, 328] width 315 height 21
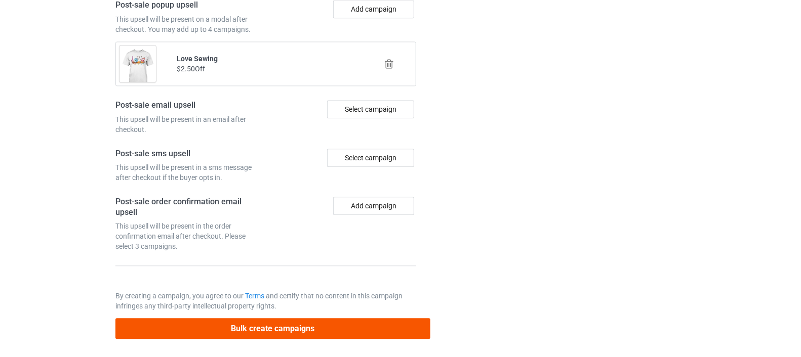
scroll to position [0, 0]
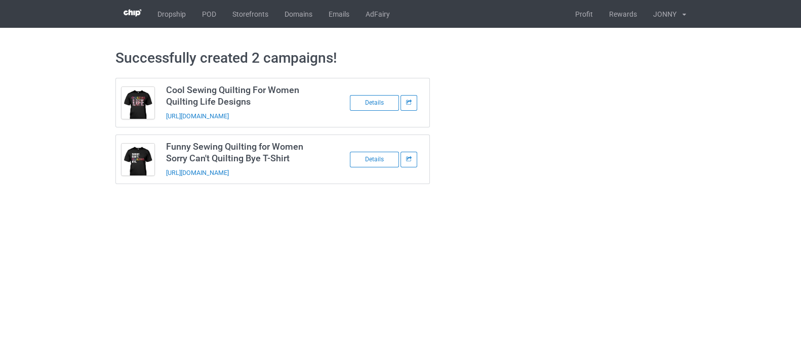
drag, startPoint x: 317, startPoint y: 173, endPoint x: 164, endPoint y: 176, distance: 152.4
click at [164, 176] on td "Funny Sewing Quilting for Women Sorry Can't Quilting Bye T-Shirt https://www.te…" at bounding box center [245, 159] width 171 height 49
copy link "https://www.teechichi.com/sorry-cant-quilting-bye"
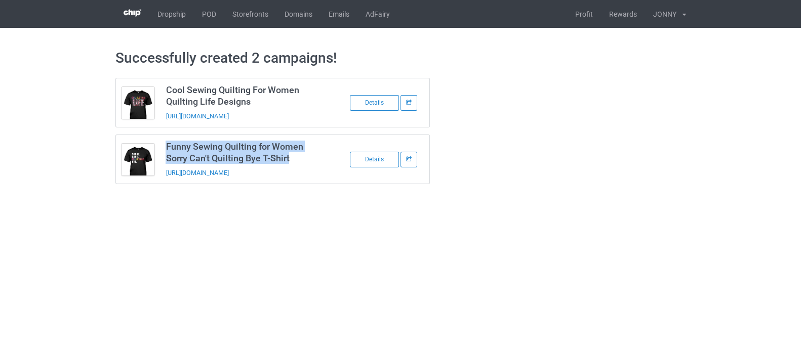
drag, startPoint x: 297, startPoint y: 159, endPoint x: 164, endPoint y: 147, distance: 133.2
click at [164, 147] on td "Funny Sewing Quilting for Women Sorry Can't Quilting Bye T-Shirt https://www.te…" at bounding box center [245, 159] width 171 height 49
copy h3 "Funny Sewing Quilting for Women Sorry Can't Quilting Bye T-Shirt"
drag, startPoint x: 314, startPoint y: 173, endPoint x: 167, endPoint y: 176, distance: 147.8
click at [167, 176] on td "Funny Sewing Quilting for Women Sorry Can't Quilting Bye T-Shirt https://www.te…" at bounding box center [245, 159] width 171 height 49
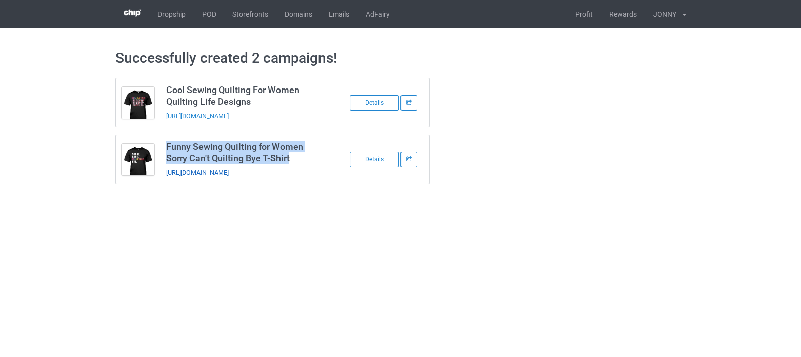
copy link "https://www.teechichi.com/sorry-cant-quilting-bye"
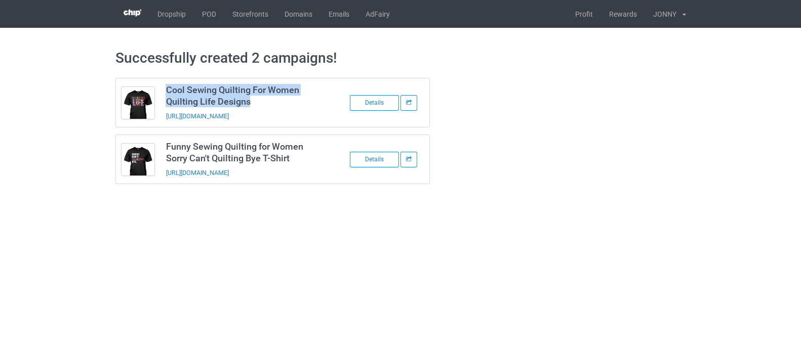
drag, startPoint x: 257, startPoint y: 100, endPoint x: 162, endPoint y: 89, distance: 95.9
click at [162, 89] on td "Cool Sewing Quilting For Women Quilting Life Designs https://www.teechichi.com/…" at bounding box center [245, 102] width 171 height 49
copy h3 "Cool Sewing Quilting For Women Quilting Life Designs"
drag, startPoint x: 310, startPoint y: 117, endPoint x: 163, endPoint y: 117, distance: 147.3
click at [163, 117] on td "Cool Sewing Quilting For Women Quilting Life Designs https://www.teechichi.com/…" at bounding box center [245, 102] width 171 height 49
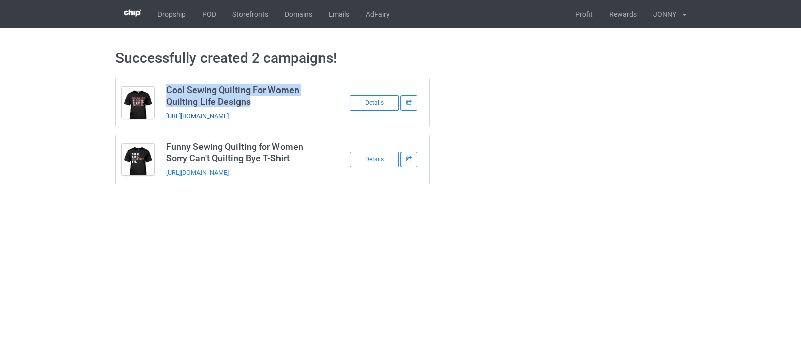
copy link "https://www.teechichi.com/quilting-life-designs"
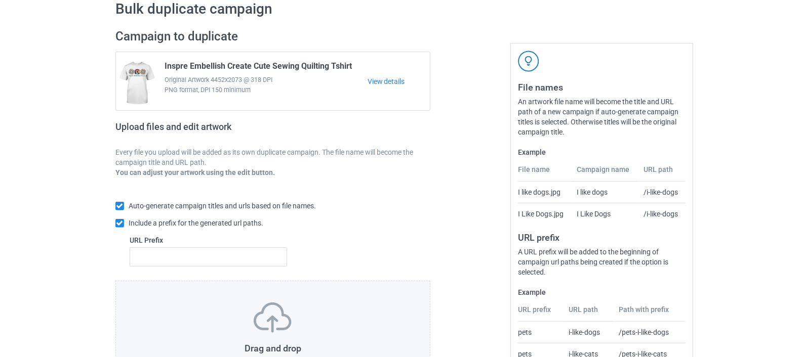
scroll to position [134, 0]
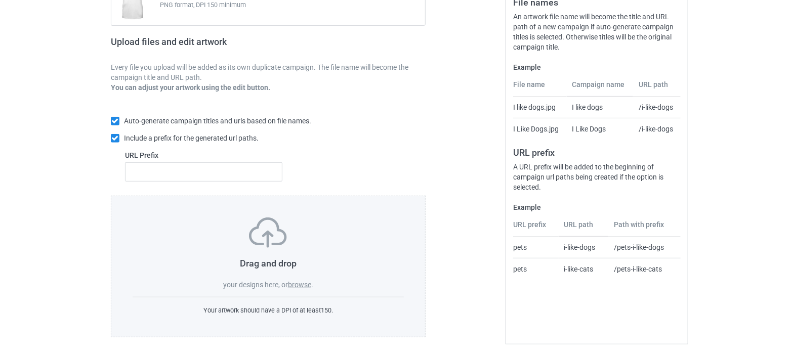
click at [300, 284] on label "browse" at bounding box center [299, 285] width 23 height 8
click at [0, 0] on input "browse" at bounding box center [0, 0] width 0 height 0
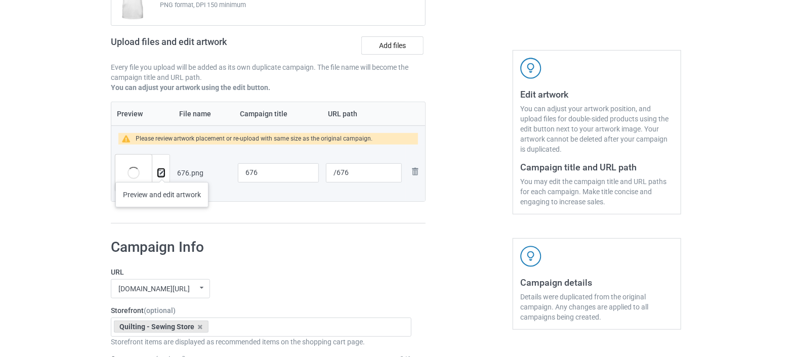
click at [162, 172] on img at bounding box center [161, 173] width 7 height 7
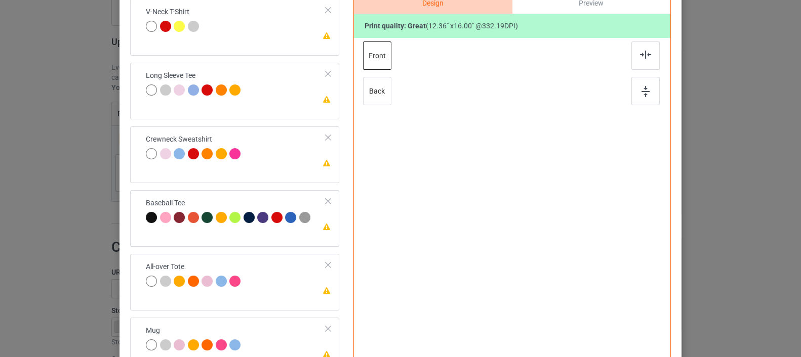
scroll to position [226, 0]
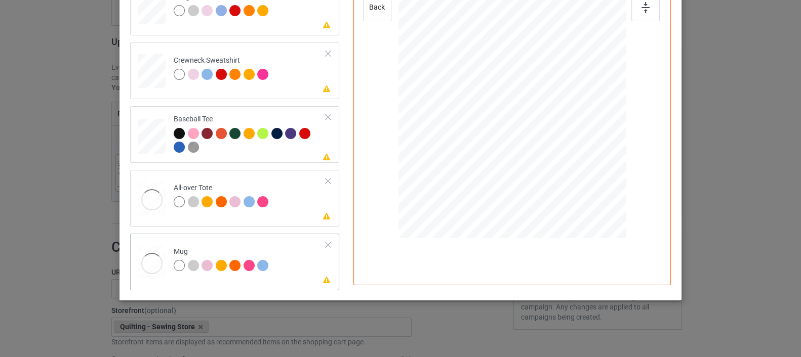
click at [140, 248] on div at bounding box center [152, 263] width 28 height 37
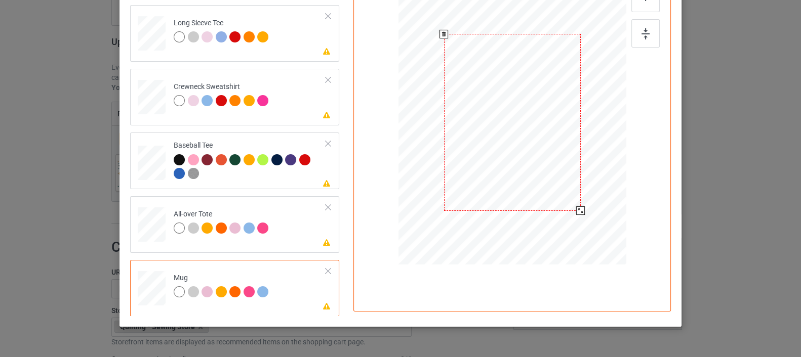
scroll to position [170, 0]
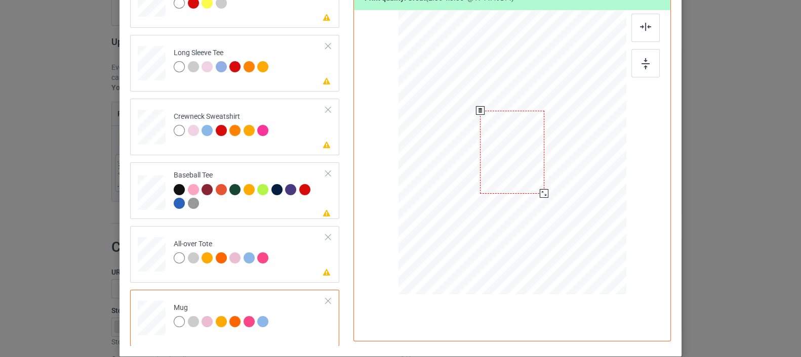
drag, startPoint x: 576, startPoint y: 239, endPoint x: 553, endPoint y: 178, distance: 65.5
click at [553, 178] on div at bounding box center [512, 152] width 228 height 95
drag, startPoint x: 493, startPoint y: 169, endPoint x: 555, endPoint y: 168, distance: 62.3
click at [555, 168] on div at bounding box center [574, 152] width 64 height 83
click at [149, 258] on div at bounding box center [152, 255] width 28 height 28
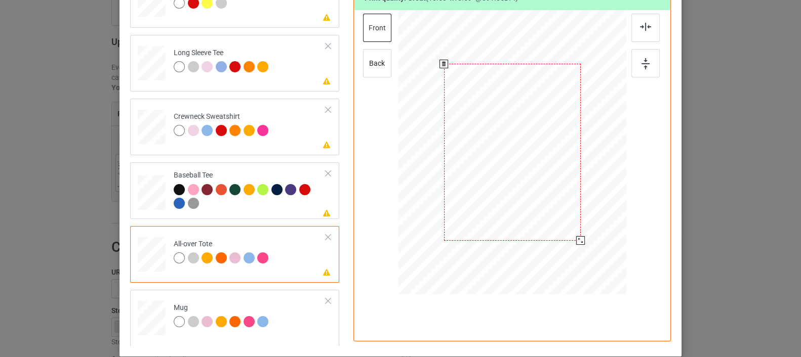
click at [498, 193] on div at bounding box center [512, 152] width 137 height 177
click at [576, 237] on div at bounding box center [578, 238] width 9 height 9
click at [146, 194] on div at bounding box center [151, 190] width 11 height 13
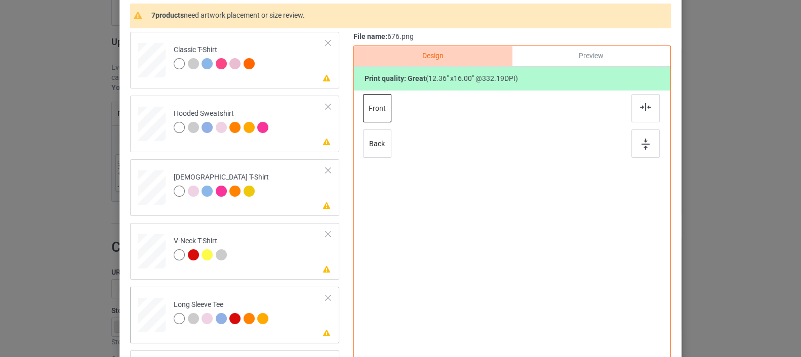
scroll to position [0, 0]
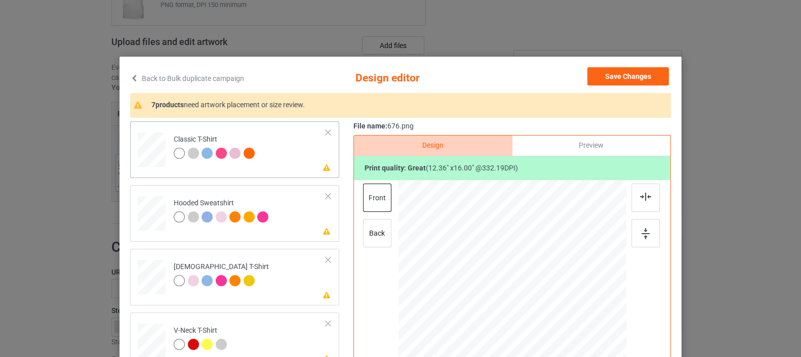
click at [146, 150] on div at bounding box center [152, 147] width 12 height 14
click at [609, 72] on button "Save Changes" at bounding box center [627, 76] width 81 height 18
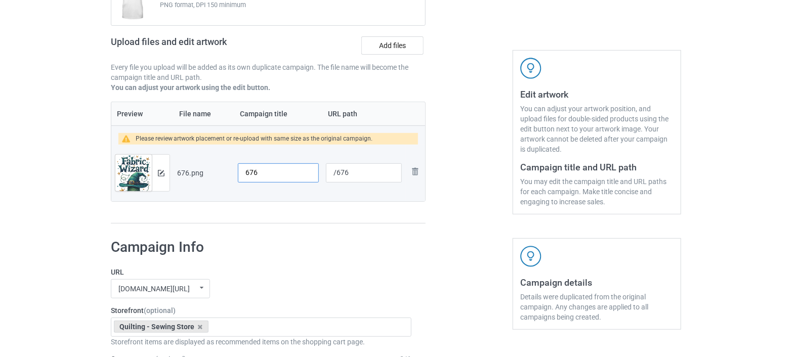
drag, startPoint x: 282, startPoint y: 171, endPoint x: 221, endPoint y: 179, distance: 61.7
click at [221, 179] on tr "Preview and edit artwork 676.png 676 /676 Remove file" at bounding box center [268, 173] width 314 height 57
drag, startPoint x: 311, startPoint y: 170, endPoint x: 220, endPoint y: 173, distance: 91.2
click at [220, 173] on tr "Preview and edit artwork 676.png Cool Quilter Sewer Halloween Fabric Wizard Tsh…" at bounding box center [268, 173] width 314 height 57
click at [256, 171] on input "Cool Quilter Sewer Halloween Fabric Wizard Tshirt" at bounding box center [278, 172] width 81 height 19
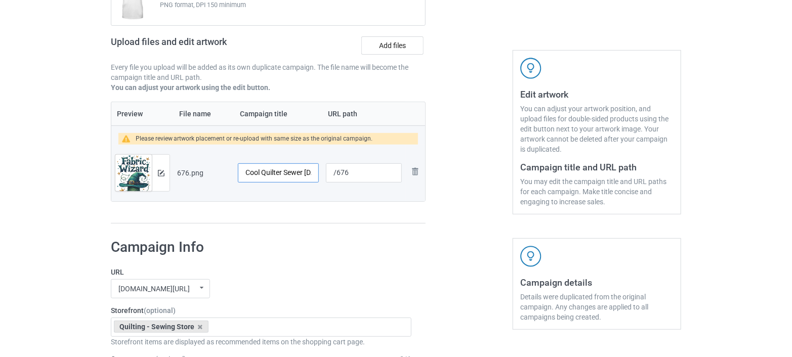
click at [262, 170] on input "Cool Quilter Sewer Halloween Fabric Wizard Tshirt" at bounding box center [278, 172] width 81 height 19
click at [306, 173] on input "Cool Quilter Sewer Halloween Fabric Wizard Tshirt" at bounding box center [278, 172] width 81 height 19
drag, startPoint x: 291, startPoint y: 171, endPoint x: 302, endPoint y: 170, distance: 11.7
click at [302, 170] on input "Cool Quilter Sewer Halloween For Women Fabric Wizard Tshirt" at bounding box center [278, 172] width 81 height 19
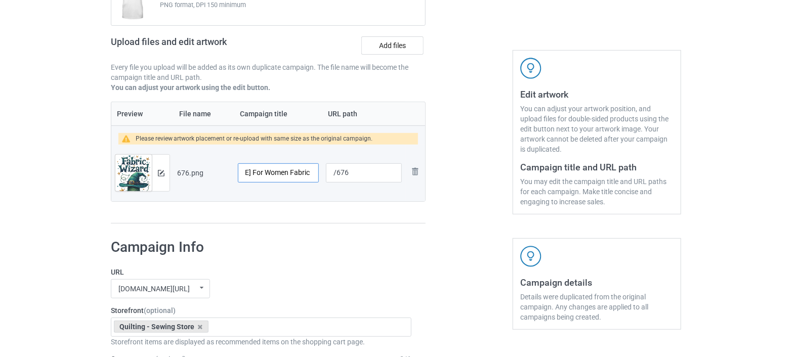
type input "Cool Quilter Sewer Halloween For Women Fabric Wizard Tshirt"
drag, startPoint x: 354, startPoint y: 170, endPoint x: 311, endPoint y: 175, distance: 43.8
click at [311, 175] on tr "Preview and edit artwork 676.png Cool Quilter Sewer Halloween For Women Fabric …" at bounding box center [268, 173] width 314 height 57
paste input "fabric wizard"
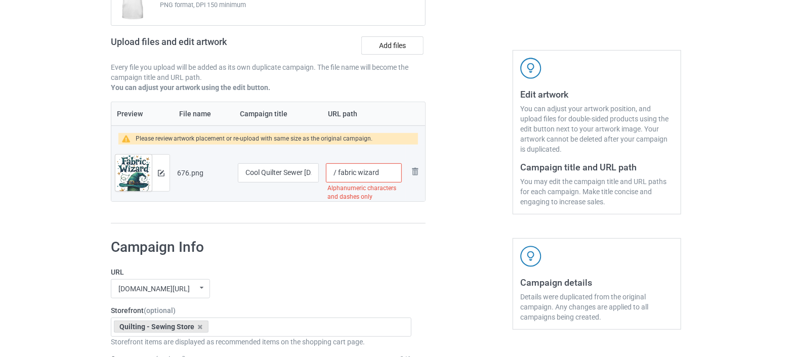
click at [357, 170] on input "/ fabric wizard" at bounding box center [364, 172] width 76 height 19
click at [385, 172] on input "/ fabric-wizard" at bounding box center [364, 172] width 76 height 19
drag, startPoint x: 336, startPoint y: 173, endPoint x: 341, endPoint y: 178, distance: 6.8
click at [337, 173] on input "/ fabric-wizard" at bounding box center [364, 172] width 76 height 19
click at [339, 171] on input "/ fabric-wizard" at bounding box center [364, 172] width 76 height 19
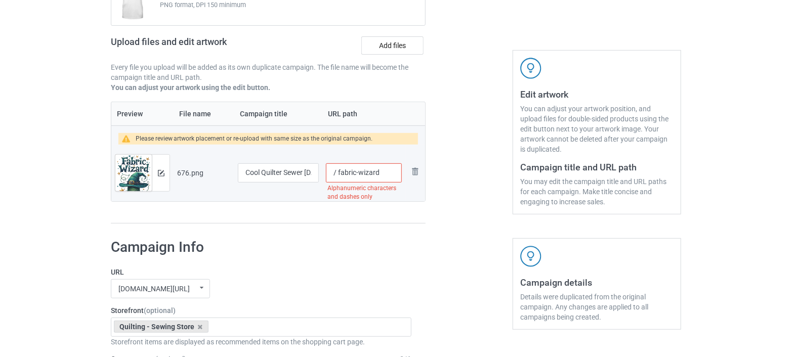
click at [337, 169] on input "/ fabric-wizard" at bounding box center [364, 172] width 76 height 19
type input "/fabric-wizard"
click at [460, 193] on div at bounding box center [469, 84] width 73 height 295
click at [157, 171] on div at bounding box center [161, 173] width 18 height 36
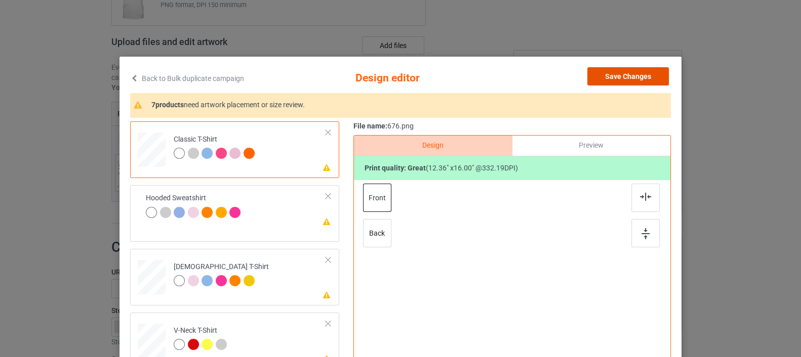
click at [632, 75] on button "Save Changes" at bounding box center [627, 76] width 81 height 18
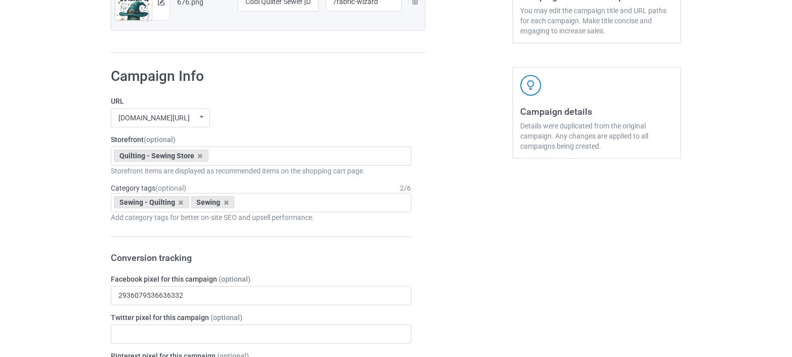
scroll to position [136, 0]
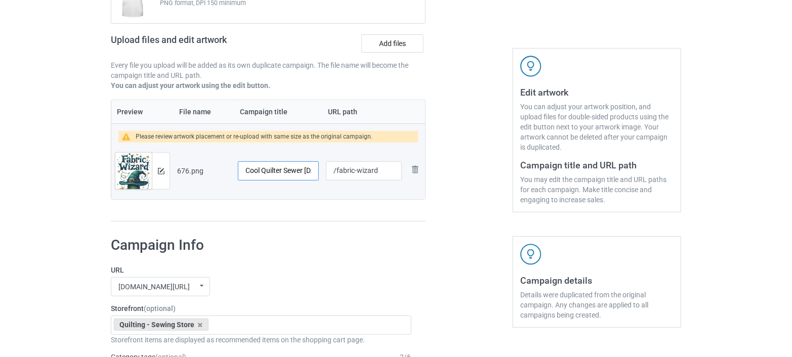
click at [267, 173] on input "Cool Quilter Sewer Halloween For Women Fabric Wizard Tshirt" at bounding box center [278, 170] width 81 height 19
drag, startPoint x: 289, startPoint y: 169, endPoint x: 381, endPoint y: 179, distance: 92.6
click at [381, 179] on tr "Preview and edit artwork 676.png Cool Quilter Sewer Halloween For Women Fabric …" at bounding box center [268, 171] width 314 height 57
click at [273, 169] on input "Cool Quilter Sewer Halloween For Women Fabric Wizard Tshirt" at bounding box center [278, 170] width 81 height 19
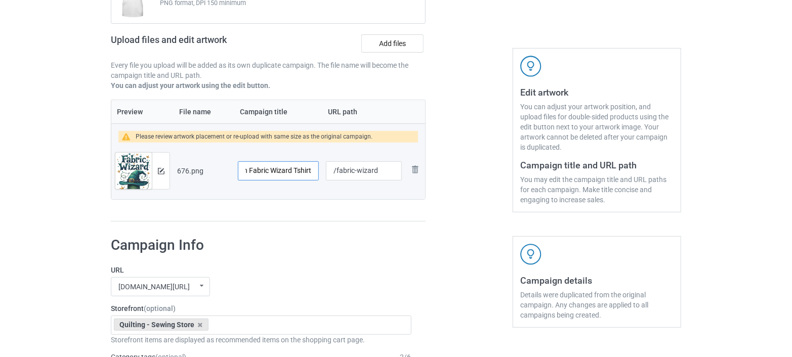
click at [293, 166] on input "Cool Quilter Sewer Halloween For Women Fabric Wizard Tshirt" at bounding box center [278, 170] width 81 height 19
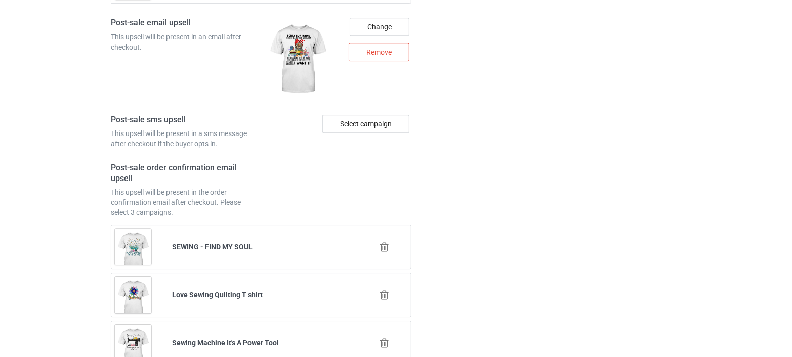
scroll to position [1486, 0]
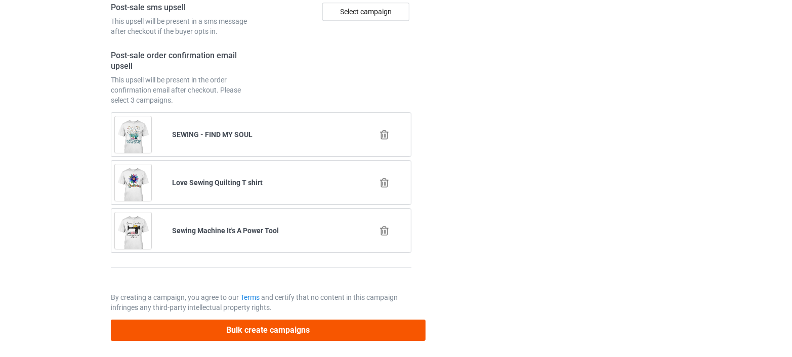
type input "Cool Quilter Sewer Halloween For Women Fabric Wizard Sewing Quilting Tshirt"
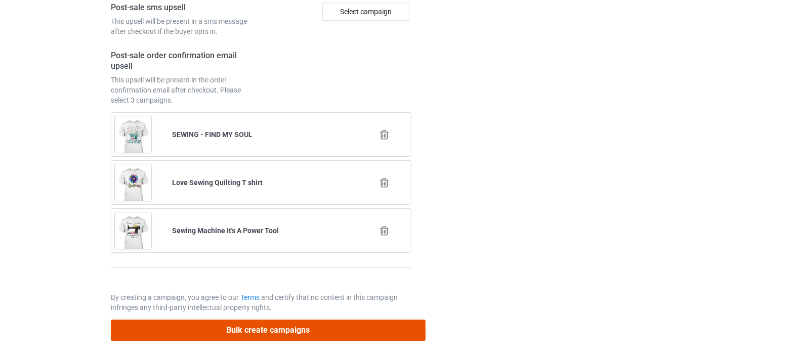
scroll to position [0, 0]
click at [267, 325] on button "Bulk create campaigns" at bounding box center [268, 330] width 315 height 21
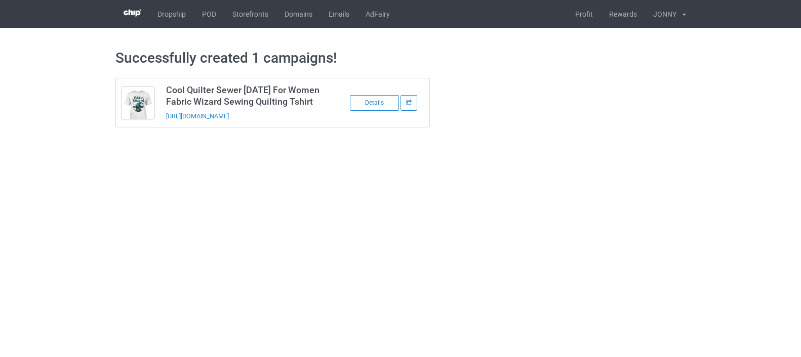
drag, startPoint x: 194, startPoint y: 114, endPoint x: 167, endPoint y: 84, distance: 40.1
click at [167, 84] on h3 "Cool Quilter Sewer Halloween For Women Fabric Wizard Sewing Quilting Tshirt" at bounding box center [246, 95] width 160 height 23
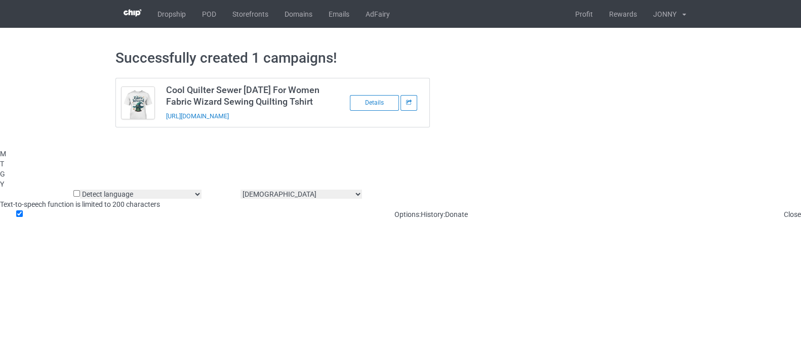
copy h3 "Cool Quilter Sewer Halloween For Women Fabric Wizard Sewing Quilting Tshirt"
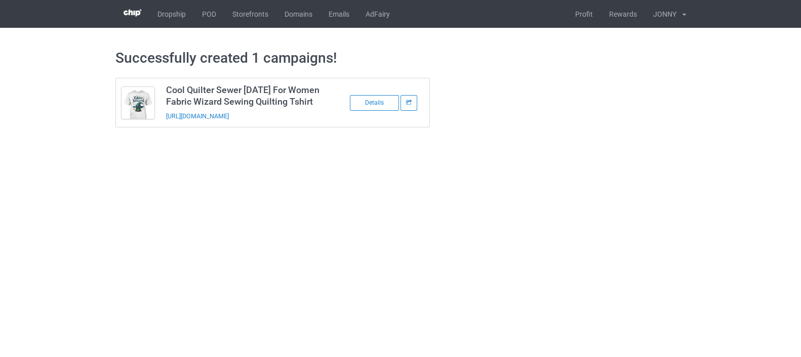
drag, startPoint x: 299, startPoint y: 125, endPoint x: 163, endPoint y: 128, distance: 135.7
click at [163, 127] on td "Cool Quilter Sewer Halloween For Women Fabric Wizard Sewing Quilting Tshirt htt…" at bounding box center [245, 102] width 171 height 49
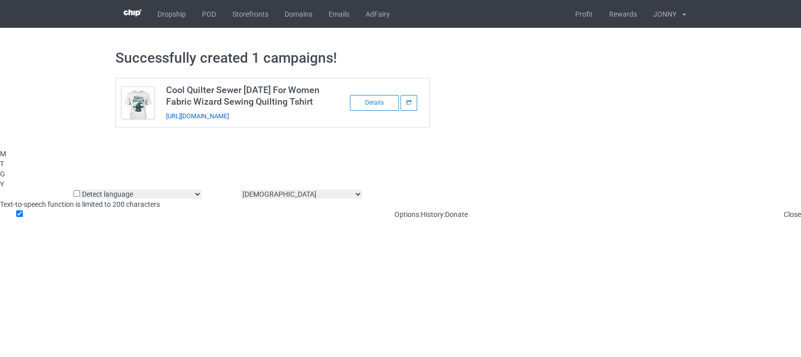
copy link "https://www.teechichi.com/fabric-wizard"
